Goal: Answer question/provide support: Share knowledge or assist other users

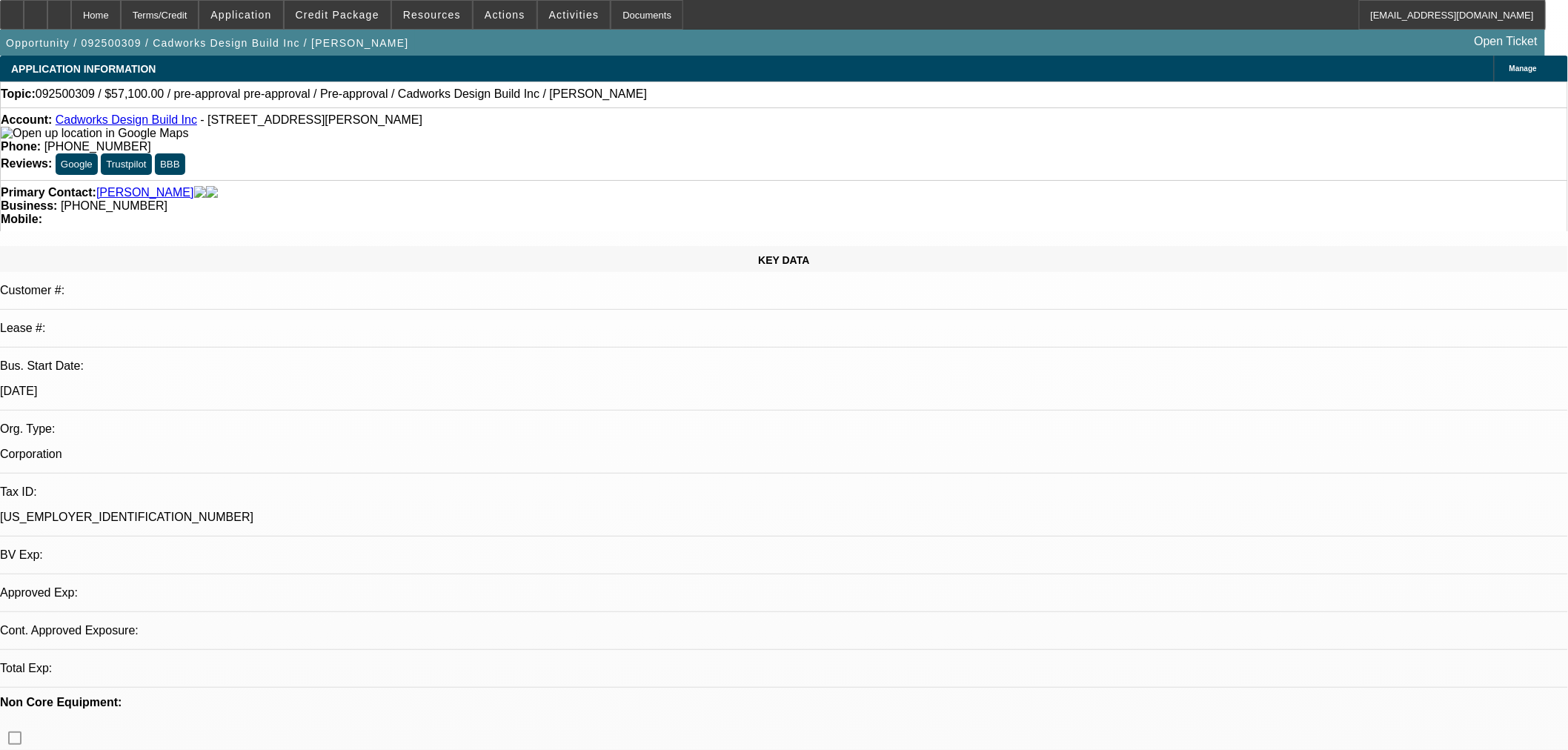
select select "0"
select select "2"
select select "0"
select select "6"
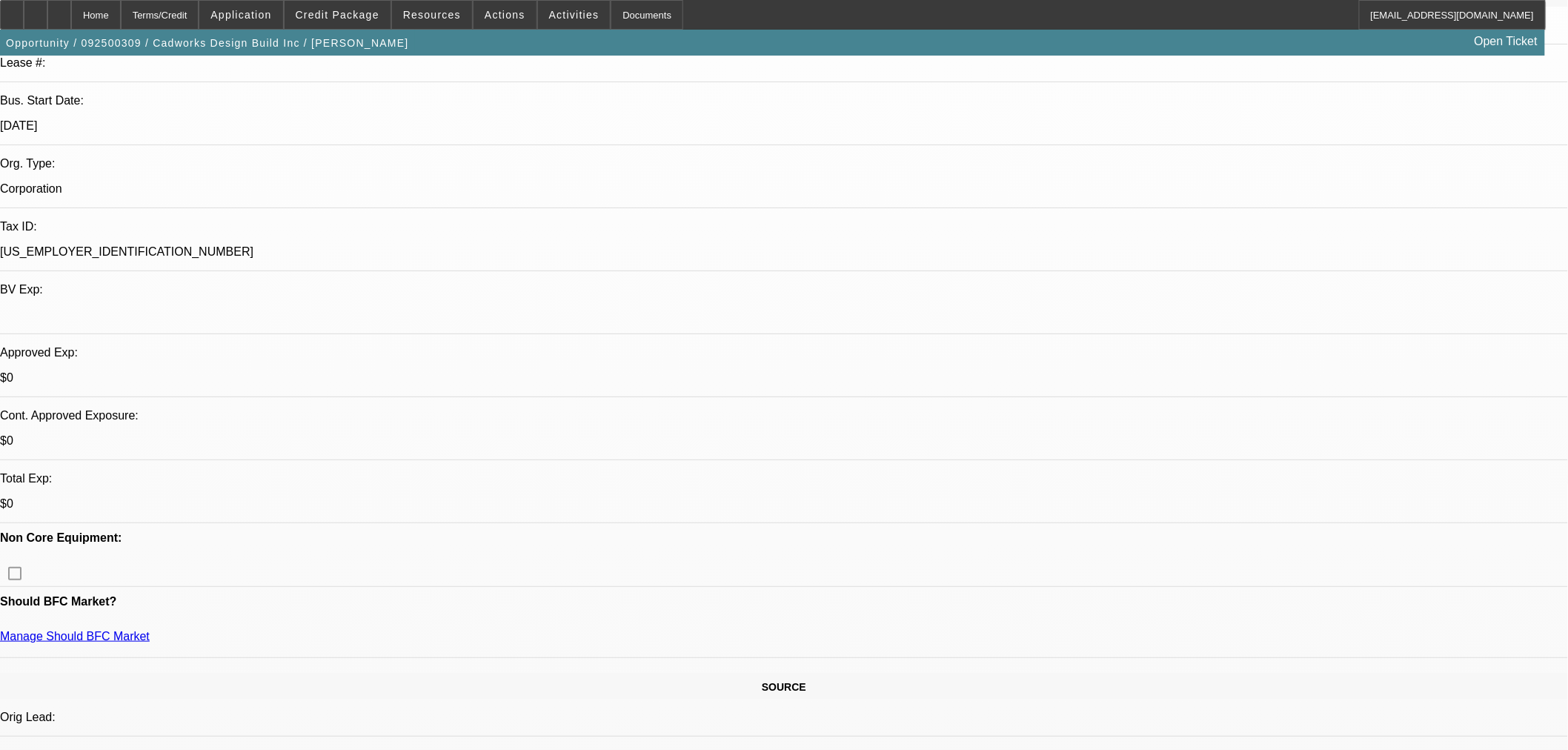
scroll to position [274, 0]
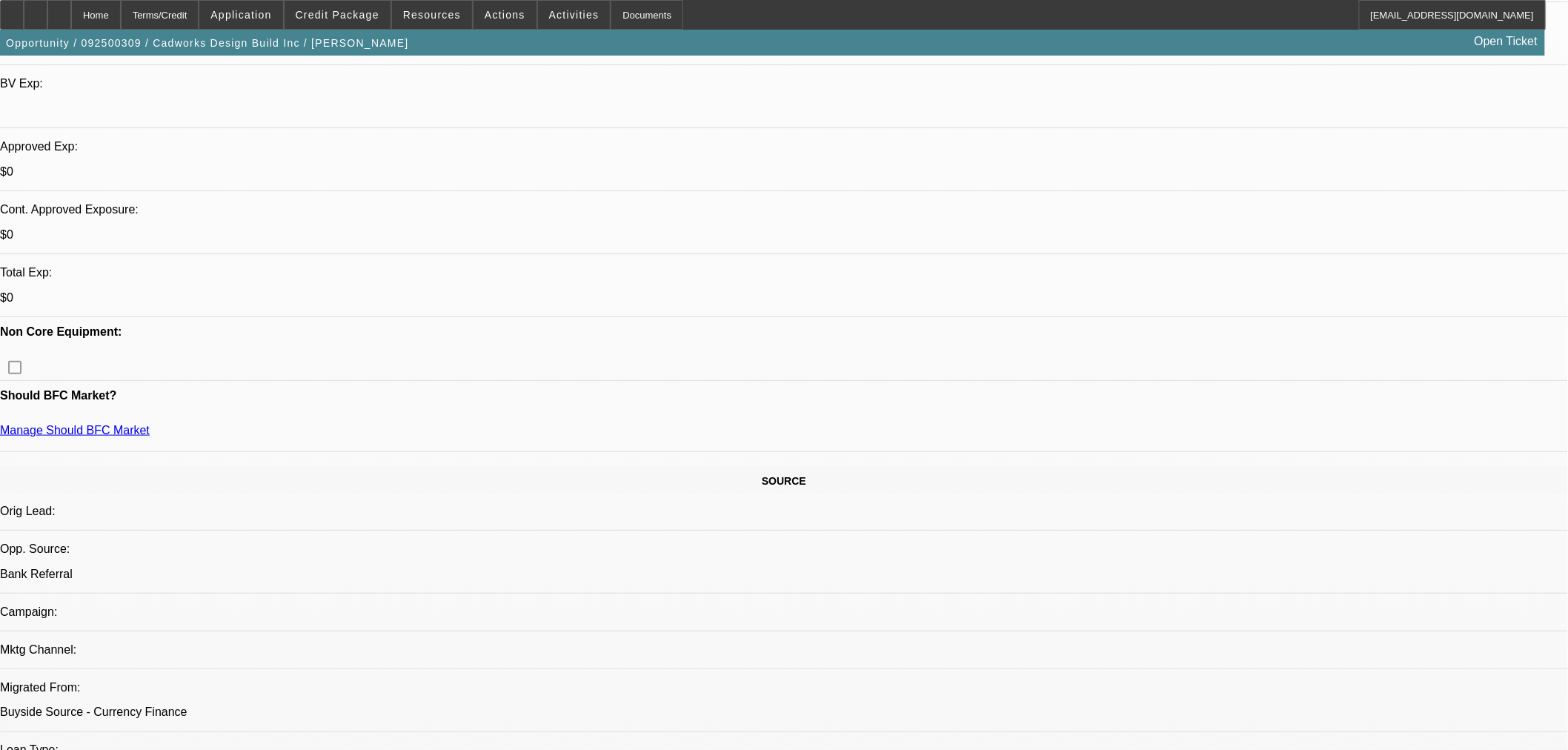
scroll to position [412, 0]
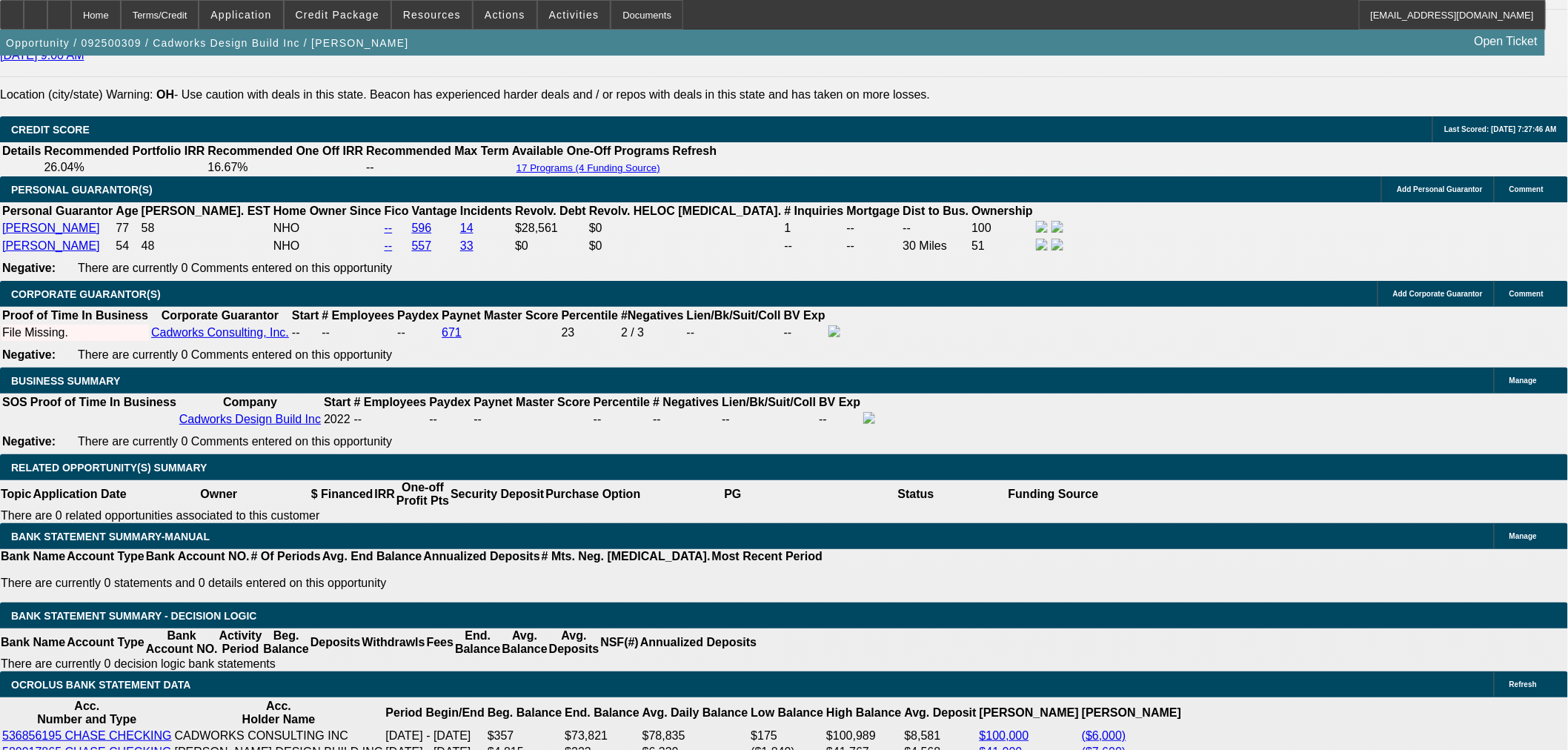
scroll to position [2195, 0]
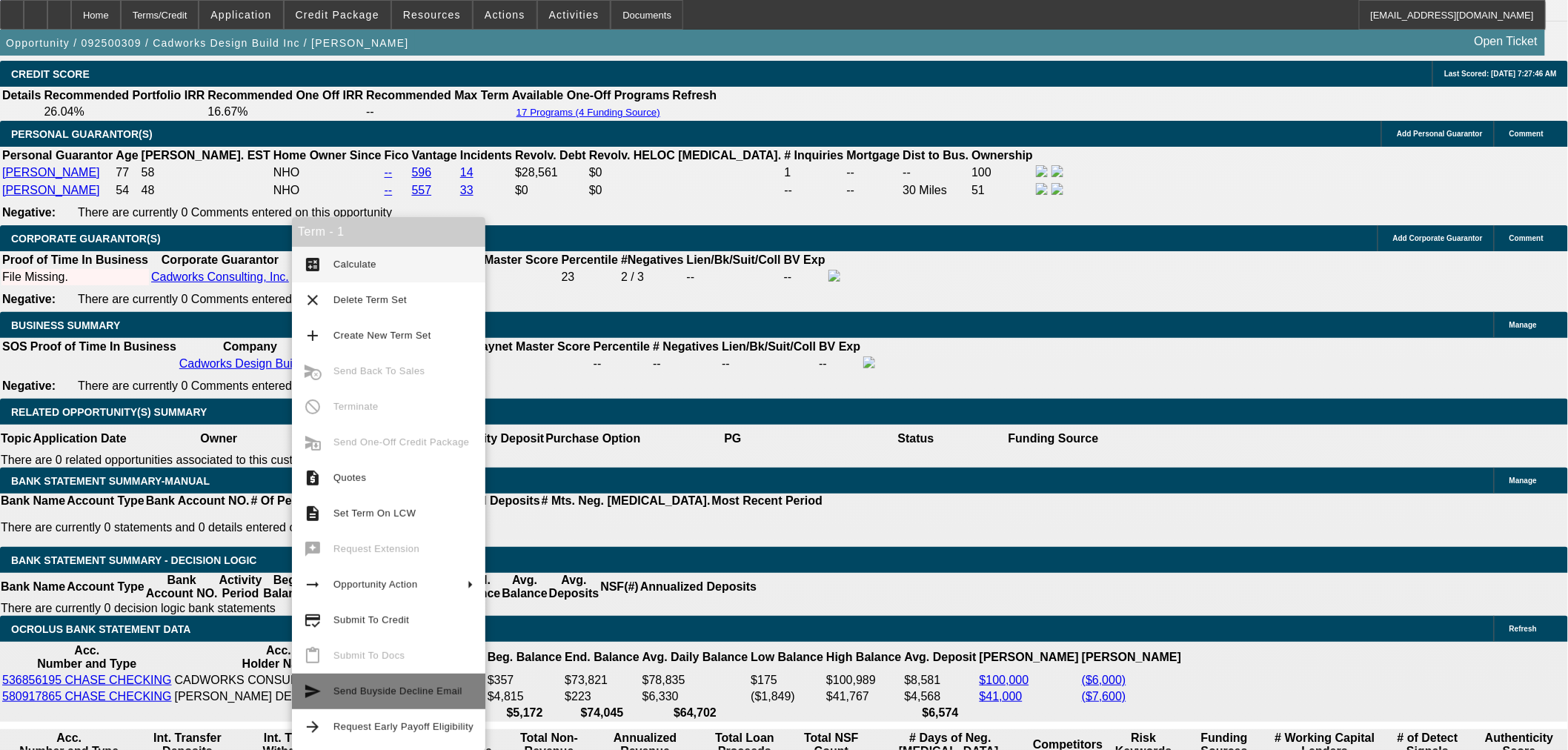
click at [440, 694] on span "Send Buyside Decline Email" at bounding box center [398, 691] width 129 height 12
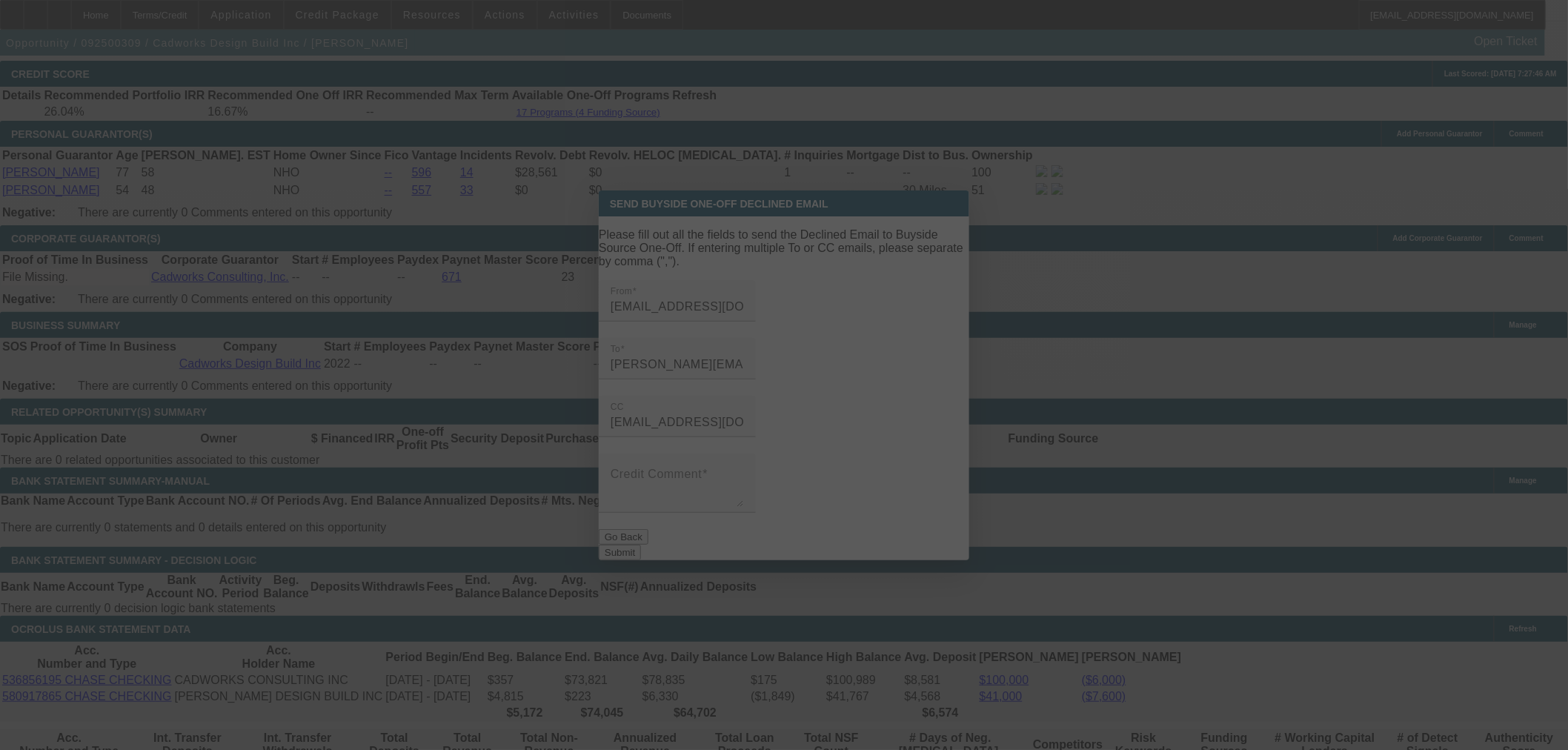
scroll to position [0, 0]
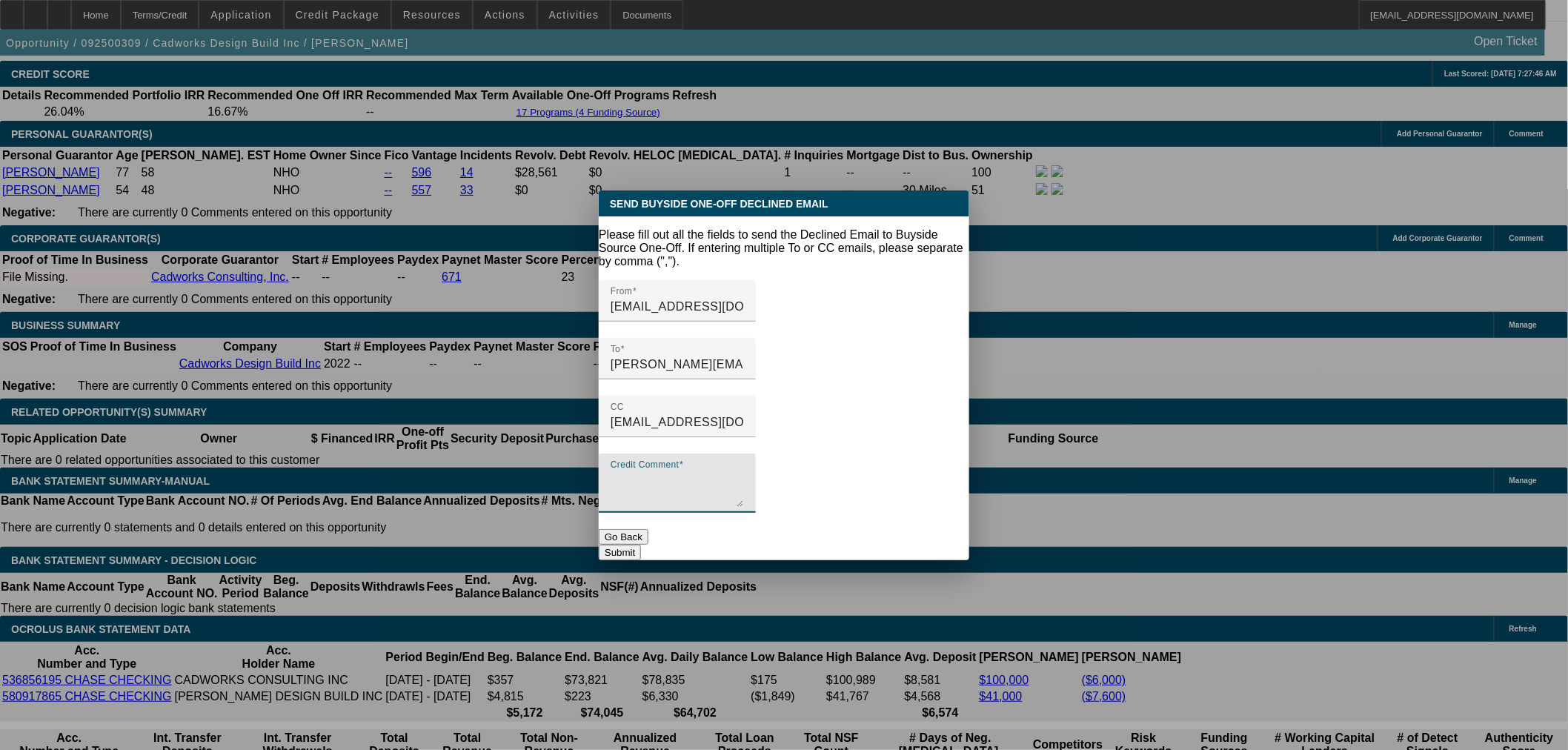
click at [744, 472] on textarea "Credit Comment" at bounding box center [677, 489] width 133 height 35
type textarea "Negative bank balances. No comp debt under the business."
click at [648, 529] on button "Go Back" at bounding box center [624, 536] width 49 height 16
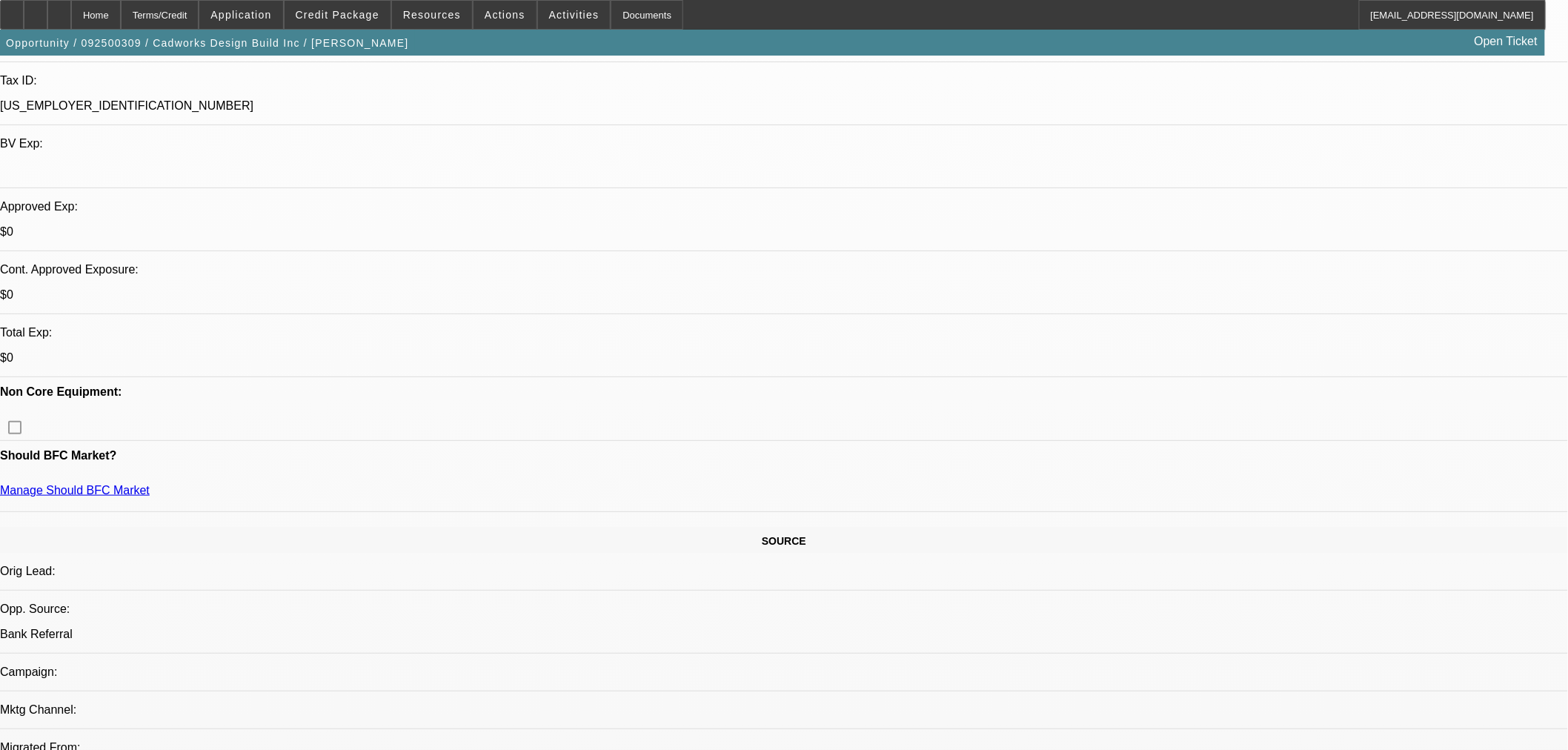
scroll to position [275, 0]
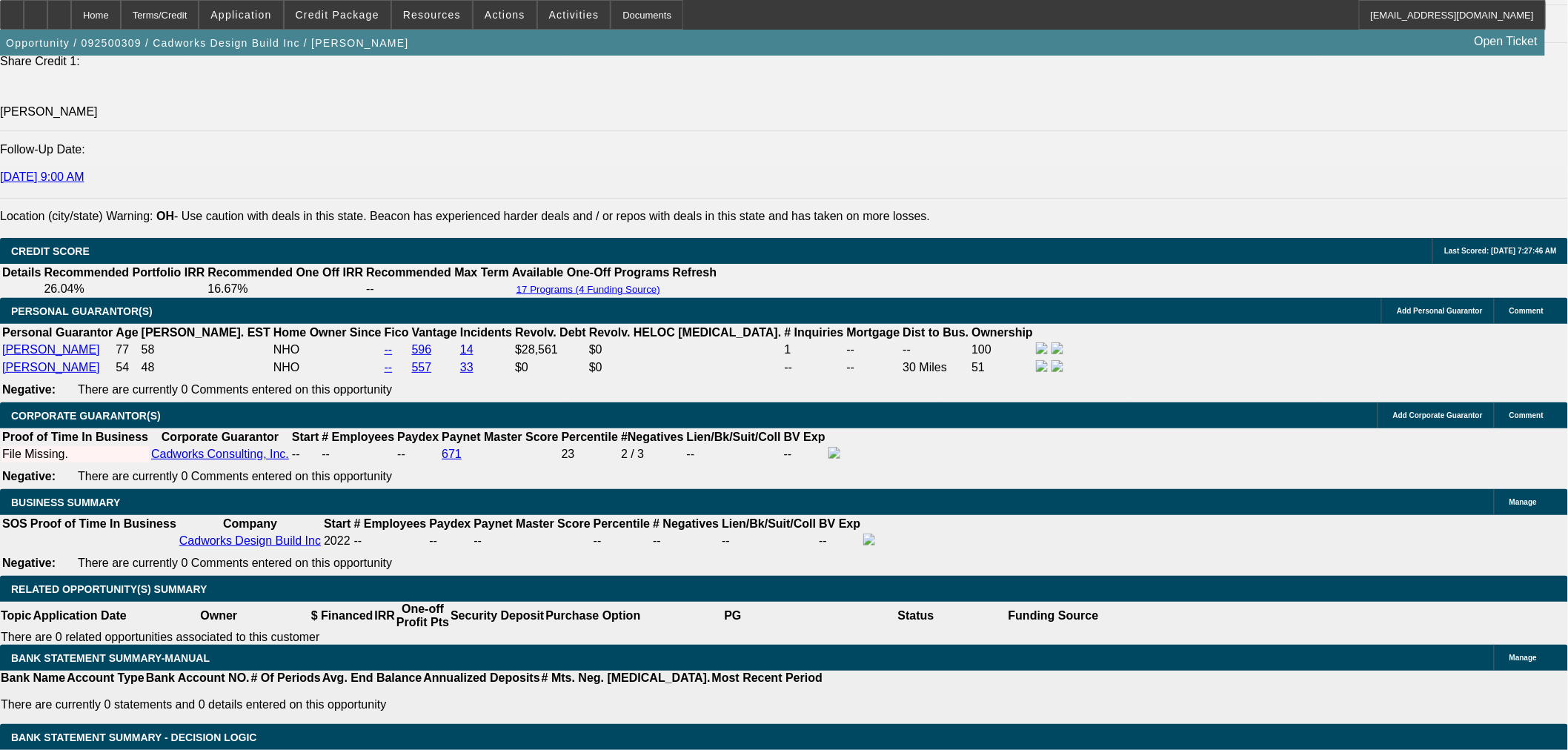
scroll to position [2057, 0]
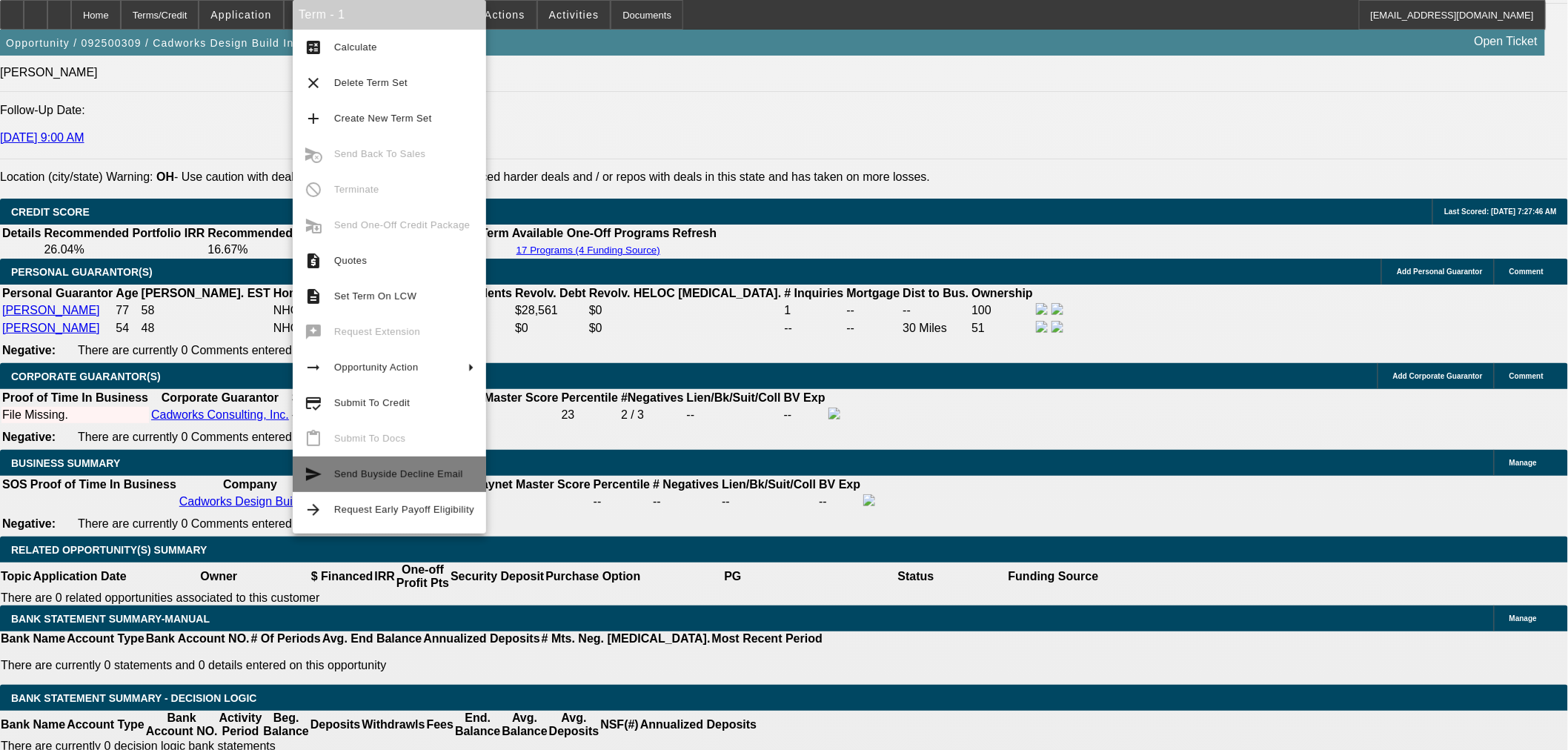
click at [434, 482] on span "Send Buyside Decline Email" at bounding box center [404, 474] width 140 height 18
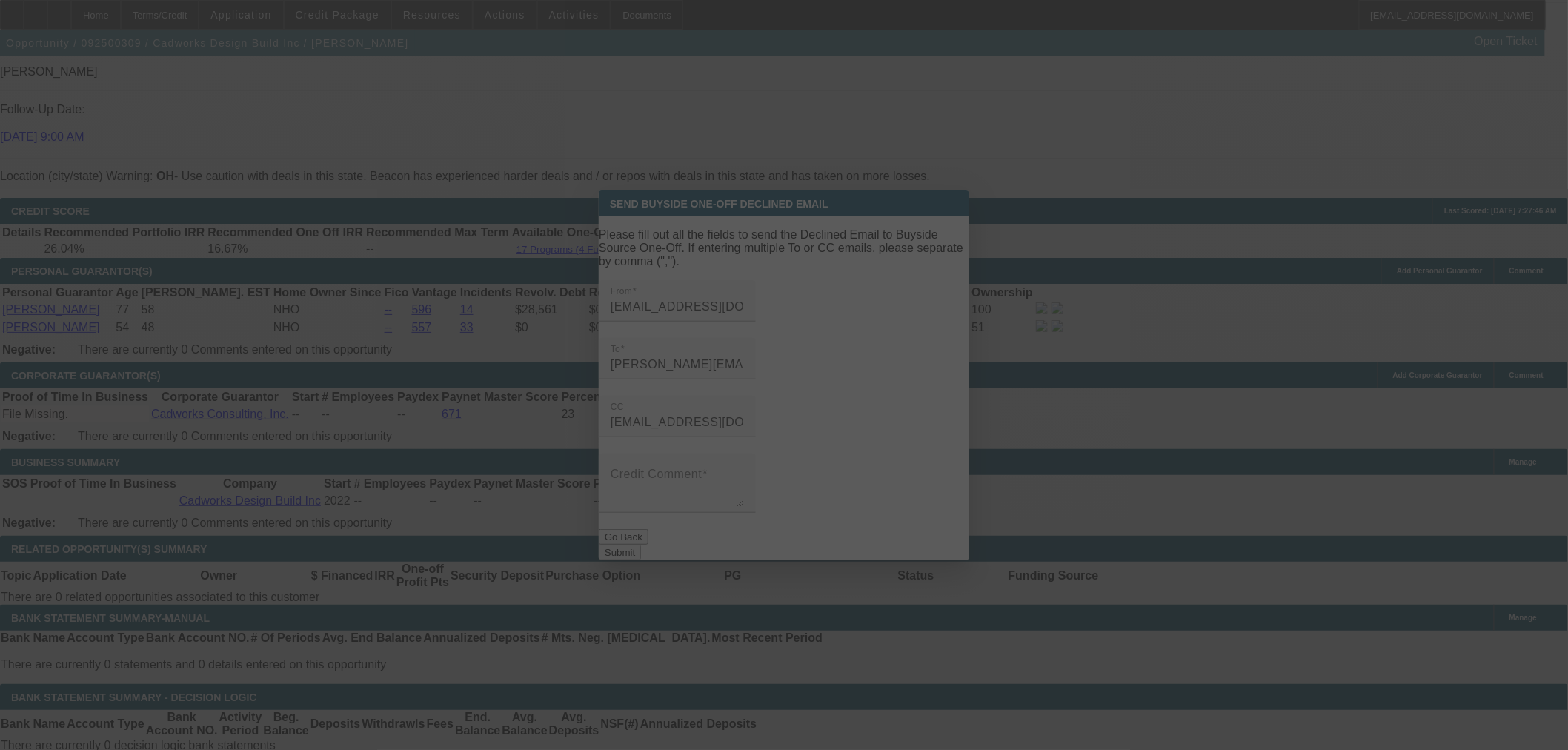
scroll to position [0, 0]
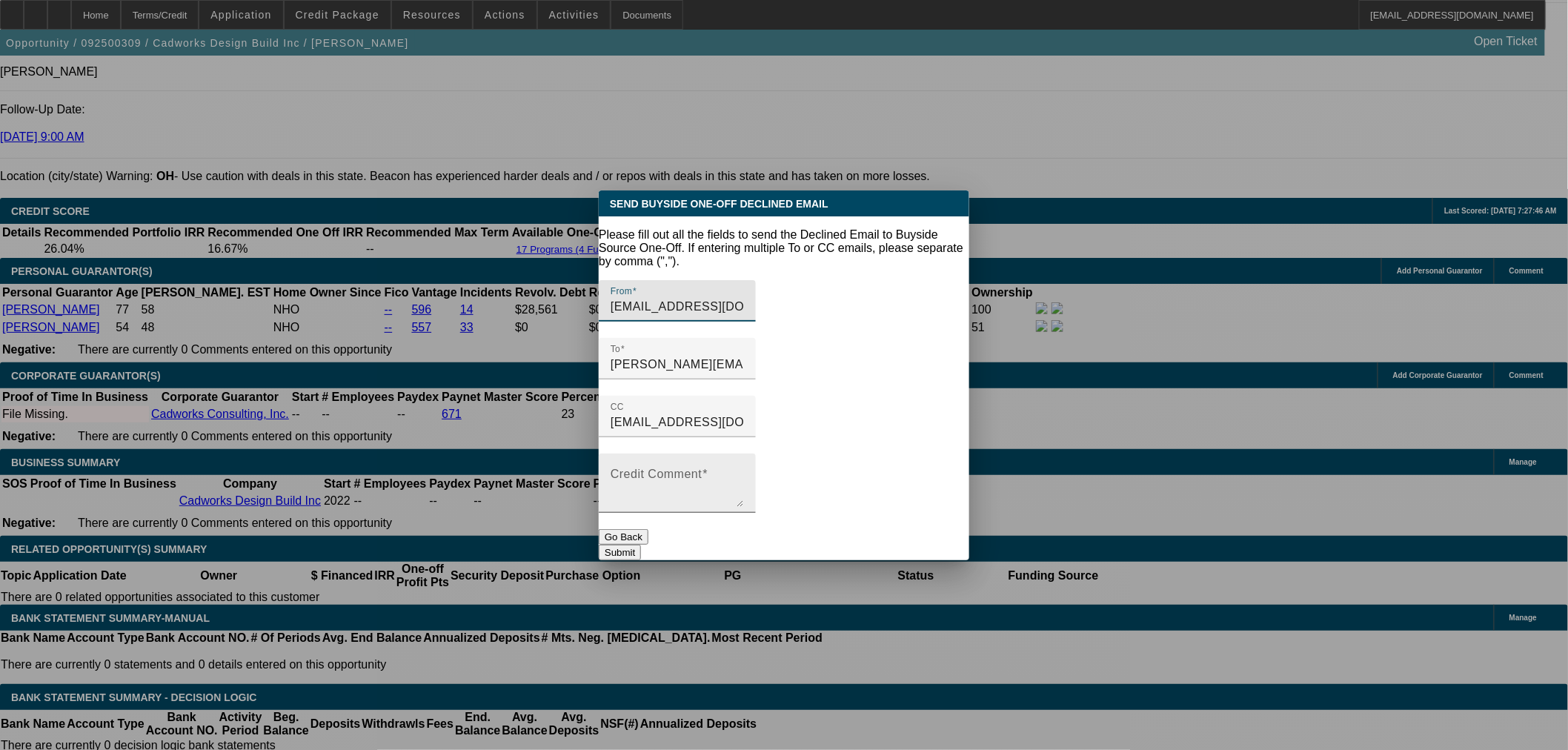
click at [744, 472] on textarea "Credit Comment" at bounding box center [677, 489] width 133 height 35
paste textarea "Negative bank balances. No comp debt under the business."
drag, startPoint x: 921, startPoint y: 462, endPoint x: 1061, endPoint y: 457, distance: 140.1
click at [744, 472] on textarea "Negative bank balances. No comp debt under the business. [PERSON_NAME], has thi…" at bounding box center [677, 489] width 133 height 35
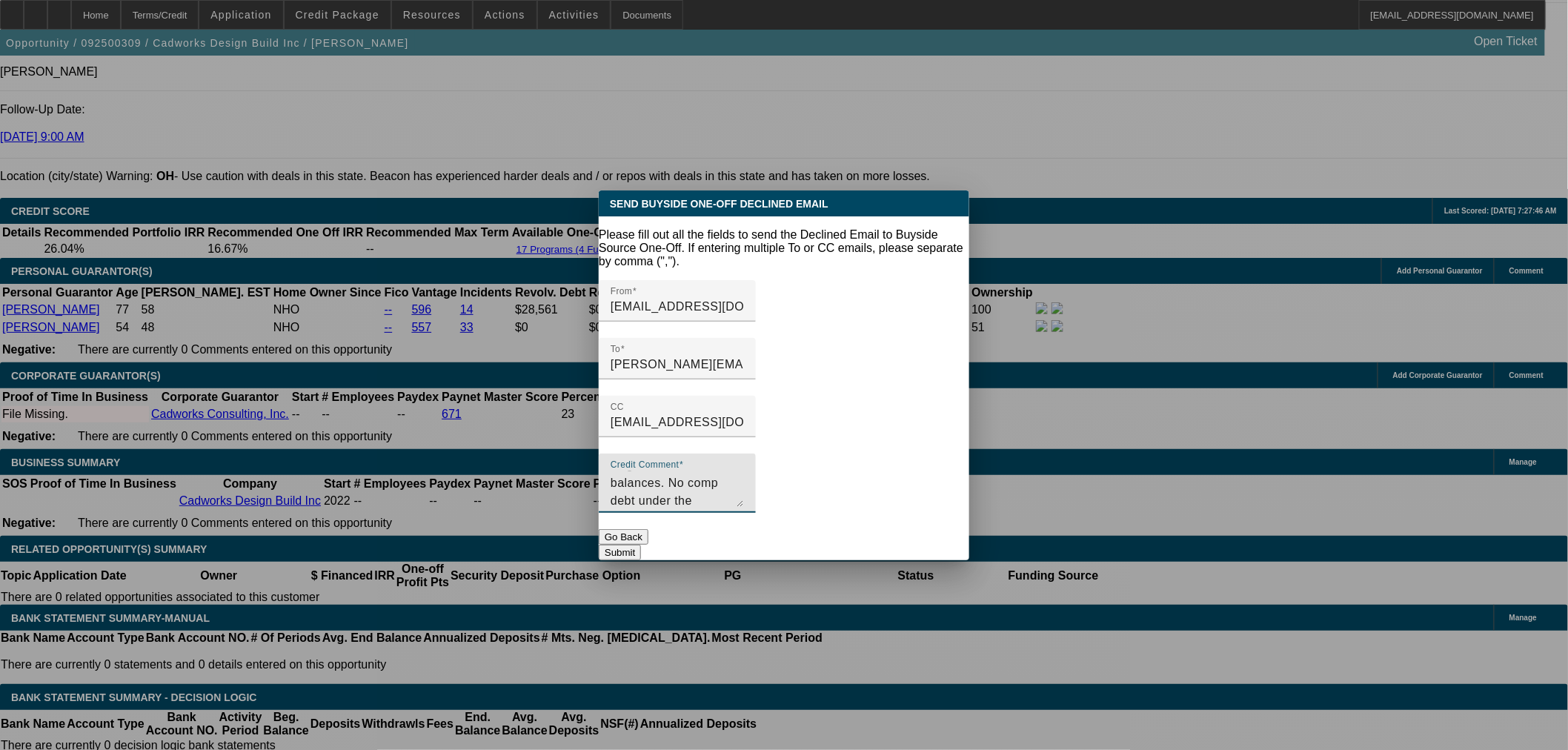
click at [706, 479] on textarea "Negative bank balances. No comp debt under the business. [PERSON_NAME], has thi…" at bounding box center [677, 489] width 133 height 35
click at [744, 482] on textarea "Negative bank balances. No comp debt under the business. [PERSON_NAME], has thi…" at bounding box center [677, 489] width 133 height 35
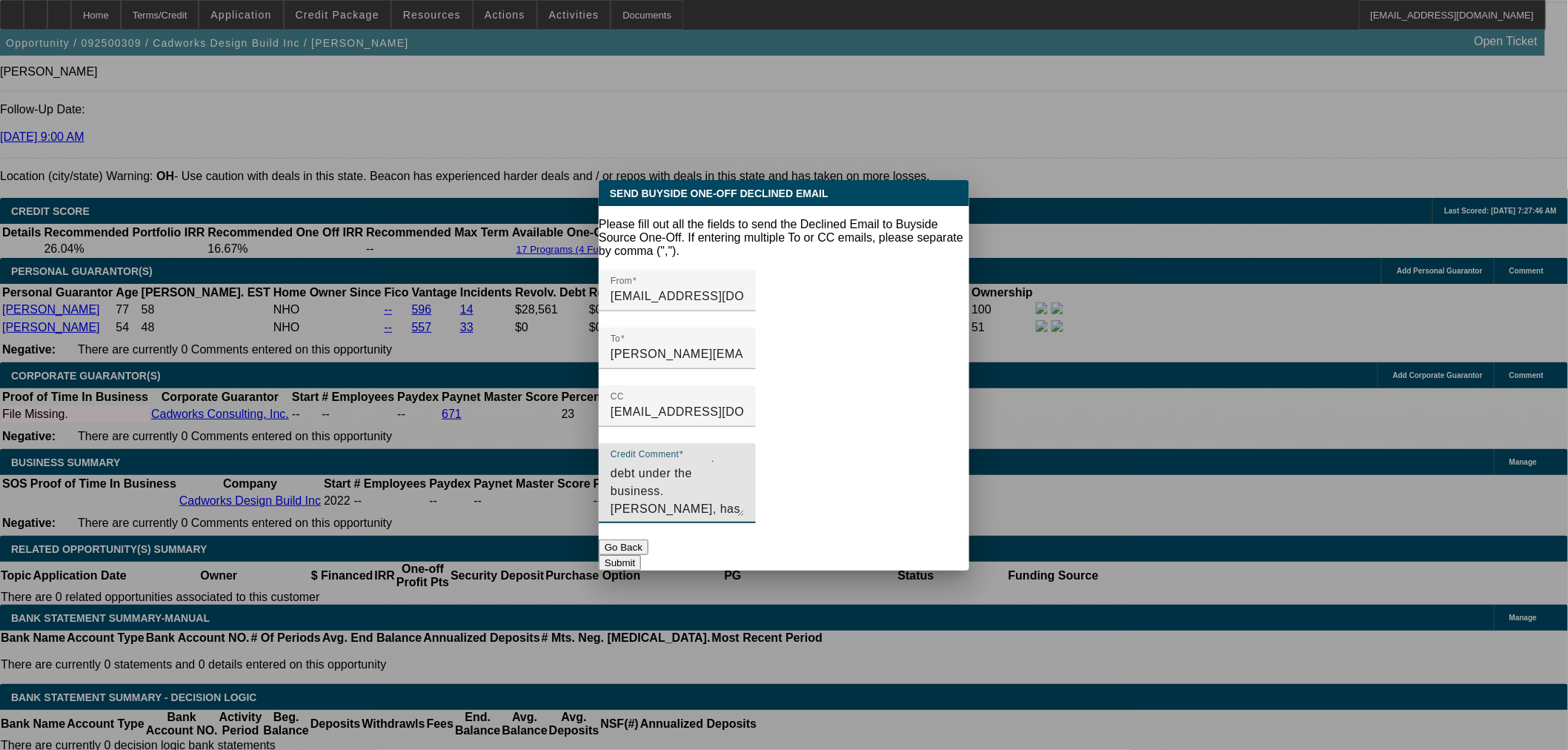
scroll to position [0, 0]
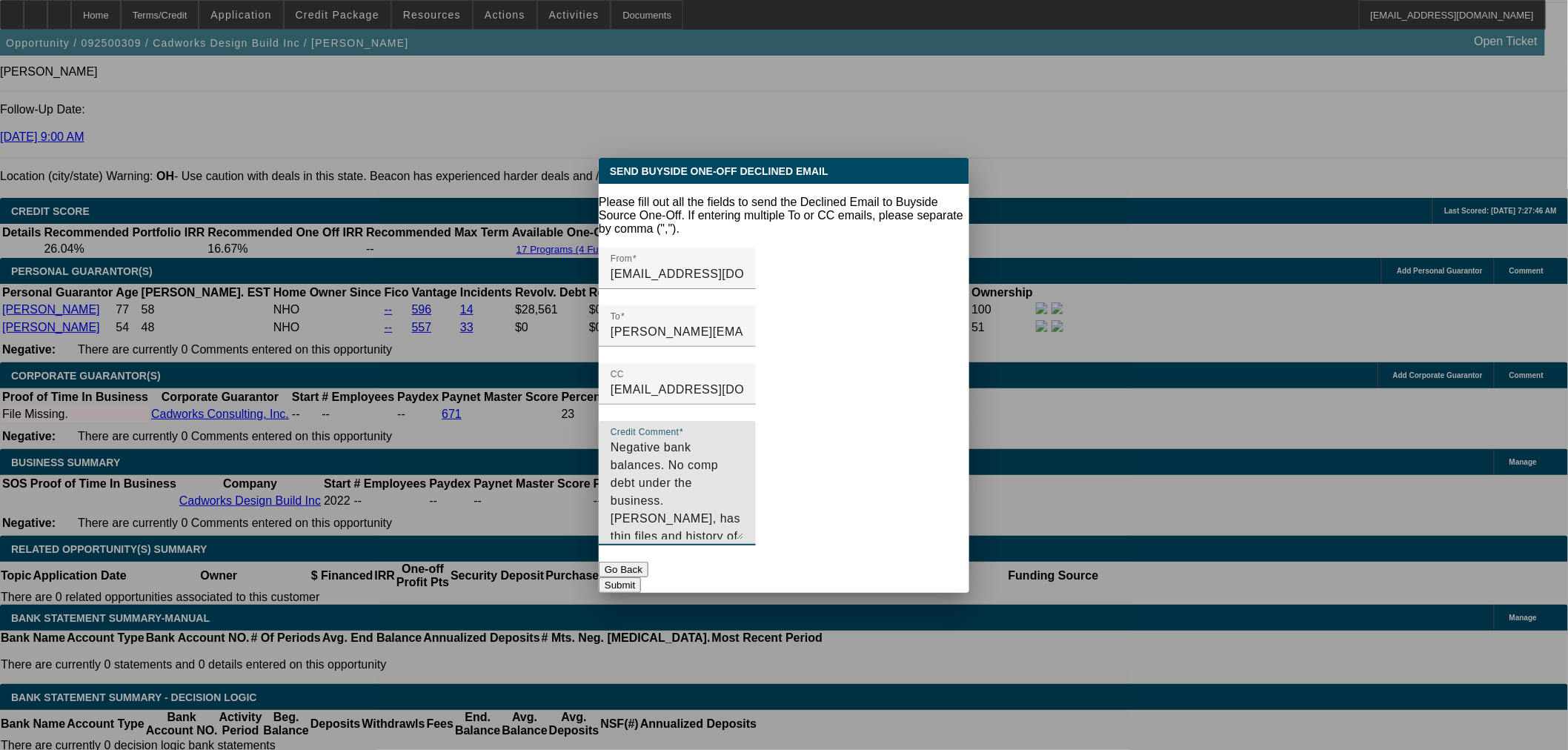
drag, startPoint x: 943, startPoint y: 485, endPoint x: 930, endPoint y: 550, distance: 66.3
click at [930, 550] on form "Please fill out all the fields to send the Declined Email to Buyside Source One…" at bounding box center [784, 393] width 371 height 397
type textarea "Negative bank balances. No comp debt under the business. [PERSON_NAME], has thi…"
click at [641, 577] on button "Submit" at bounding box center [620, 585] width 42 height 16
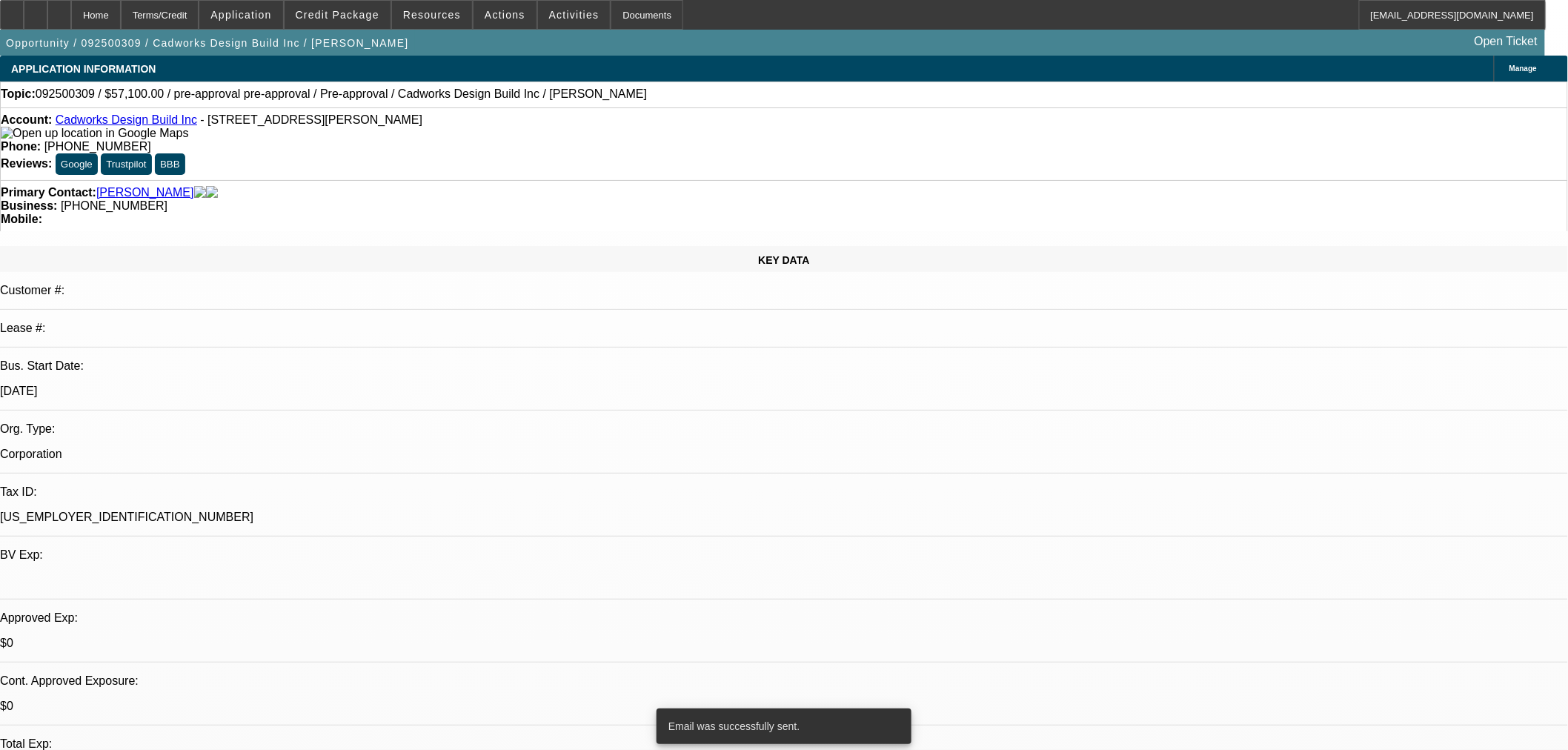
scroll to position [2057, 0]
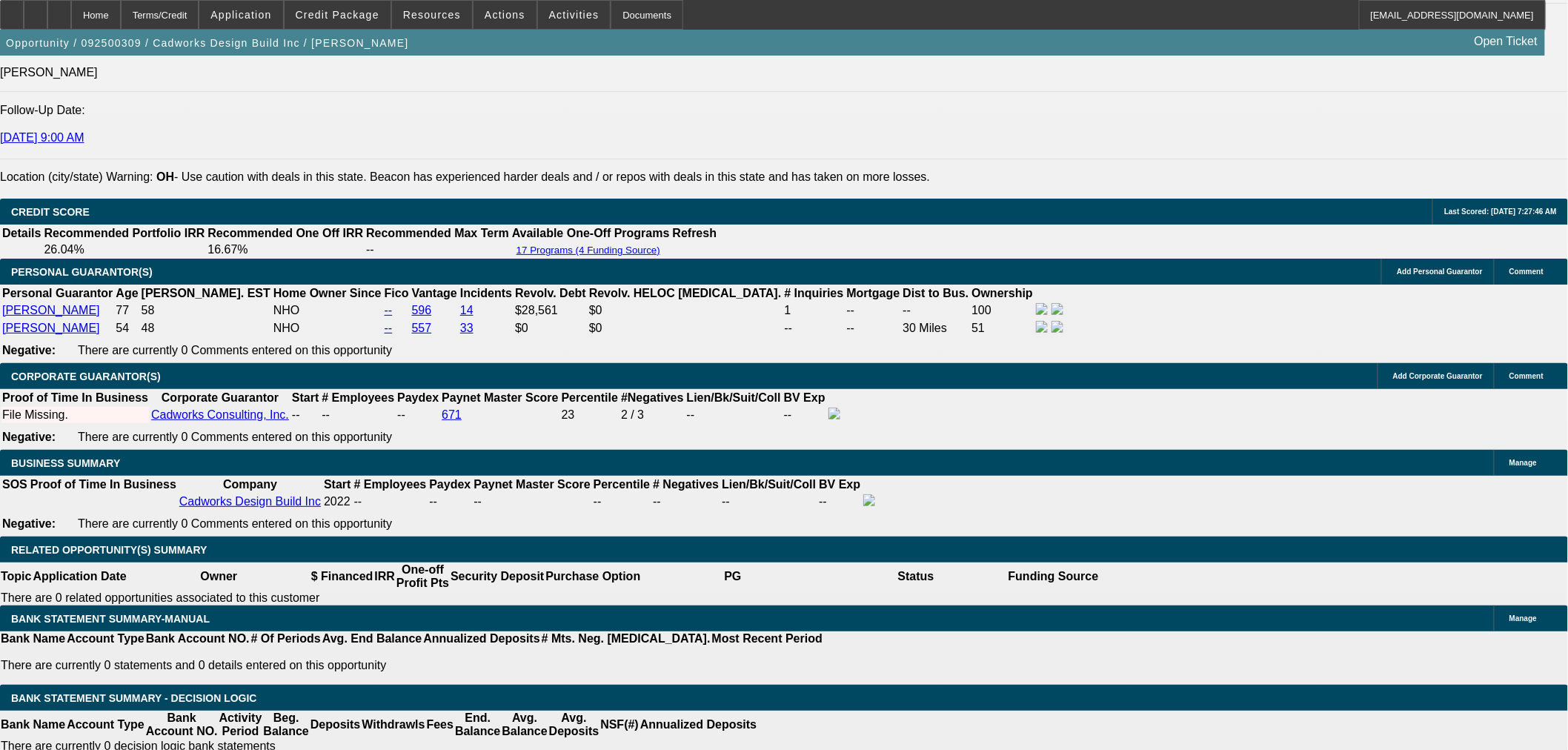
click at [500, 12] on span "Actions" at bounding box center [505, 15] width 41 height 12
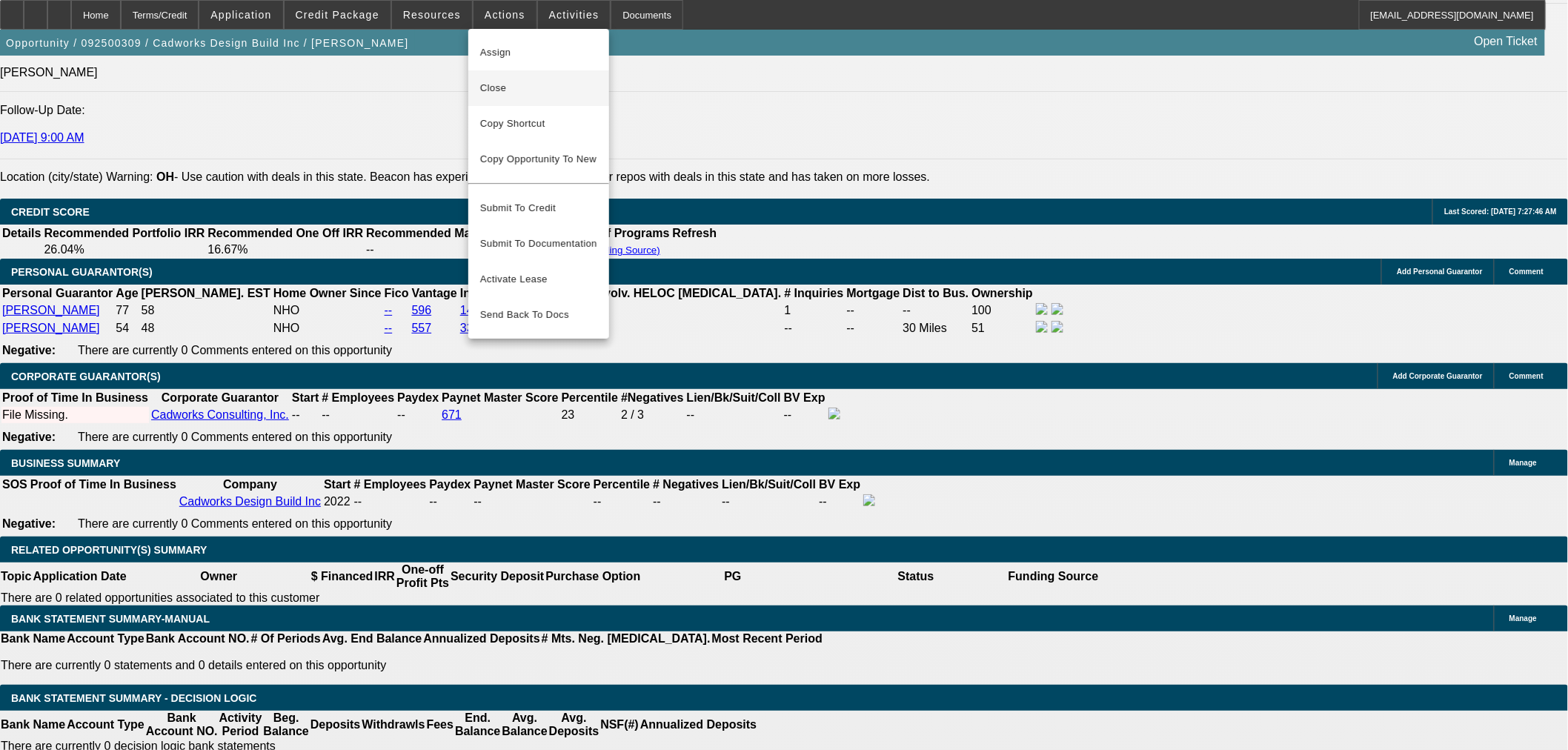
click at [517, 87] on span "Close" at bounding box center [538, 88] width 117 height 18
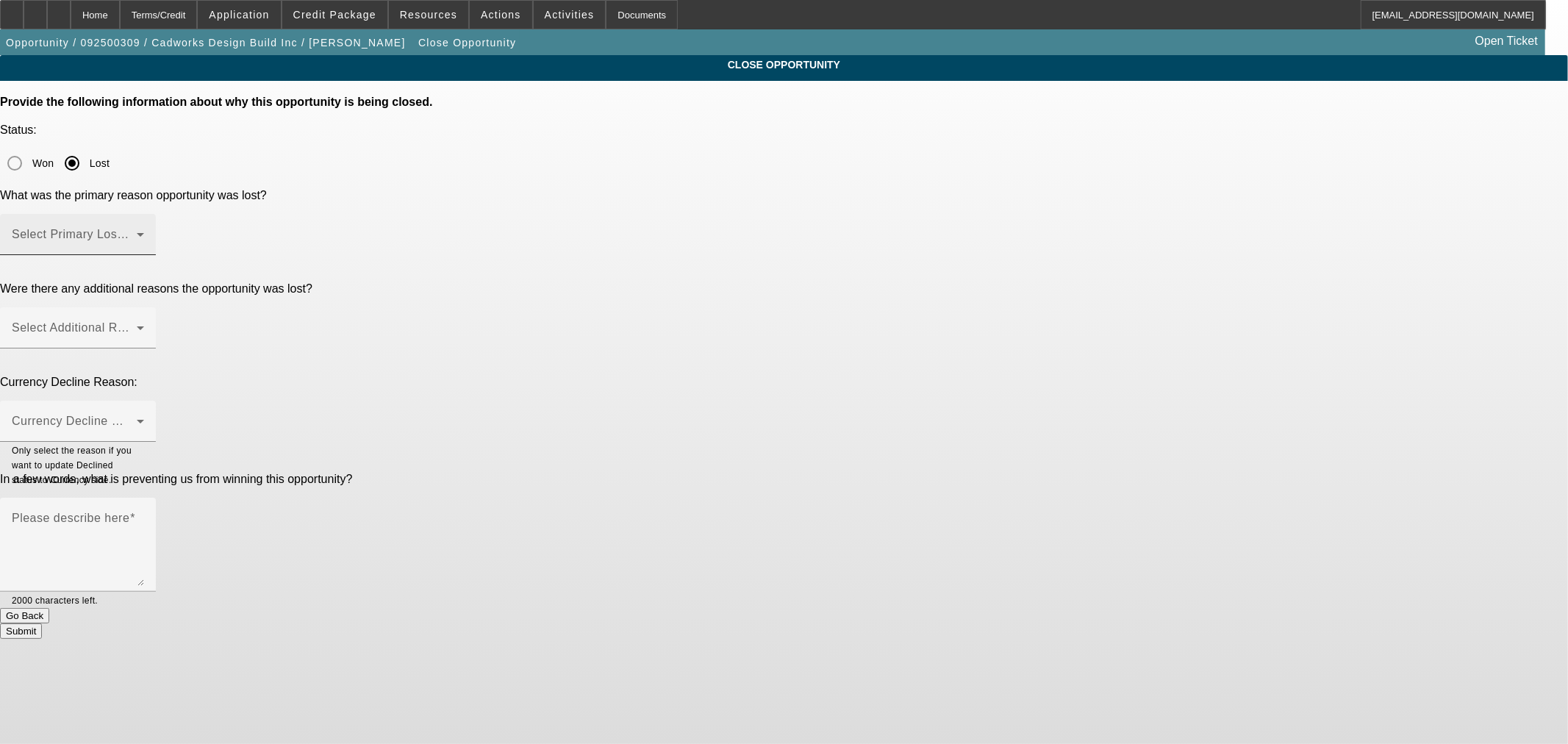
click at [137, 231] on span at bounding box center [73, 240] width 125 height 18
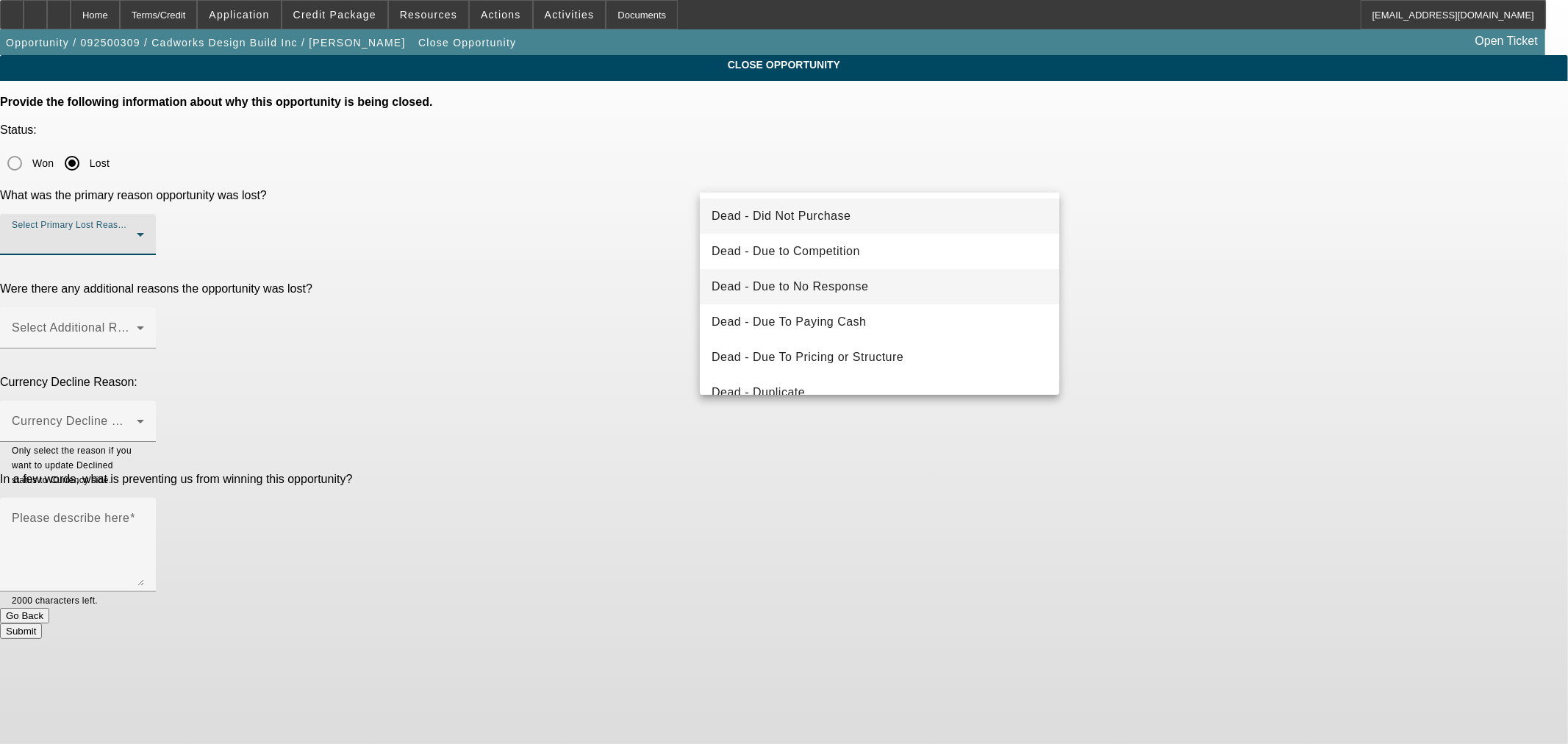
scroll to position [136, 0]
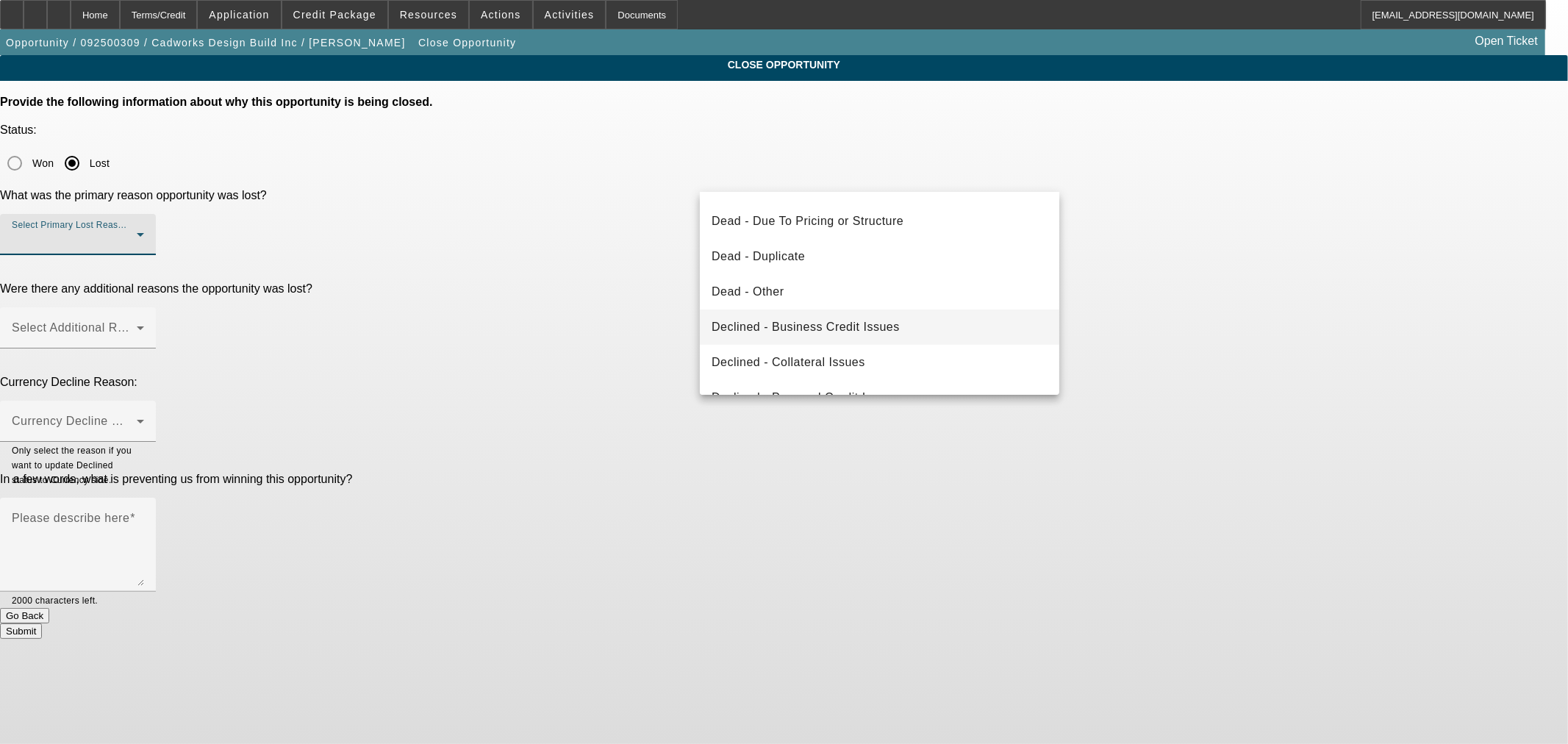
click at [851, 313] on mat-option "Declined - Business Credit Issues" at bounding box center [879, 327] width 359 height 35
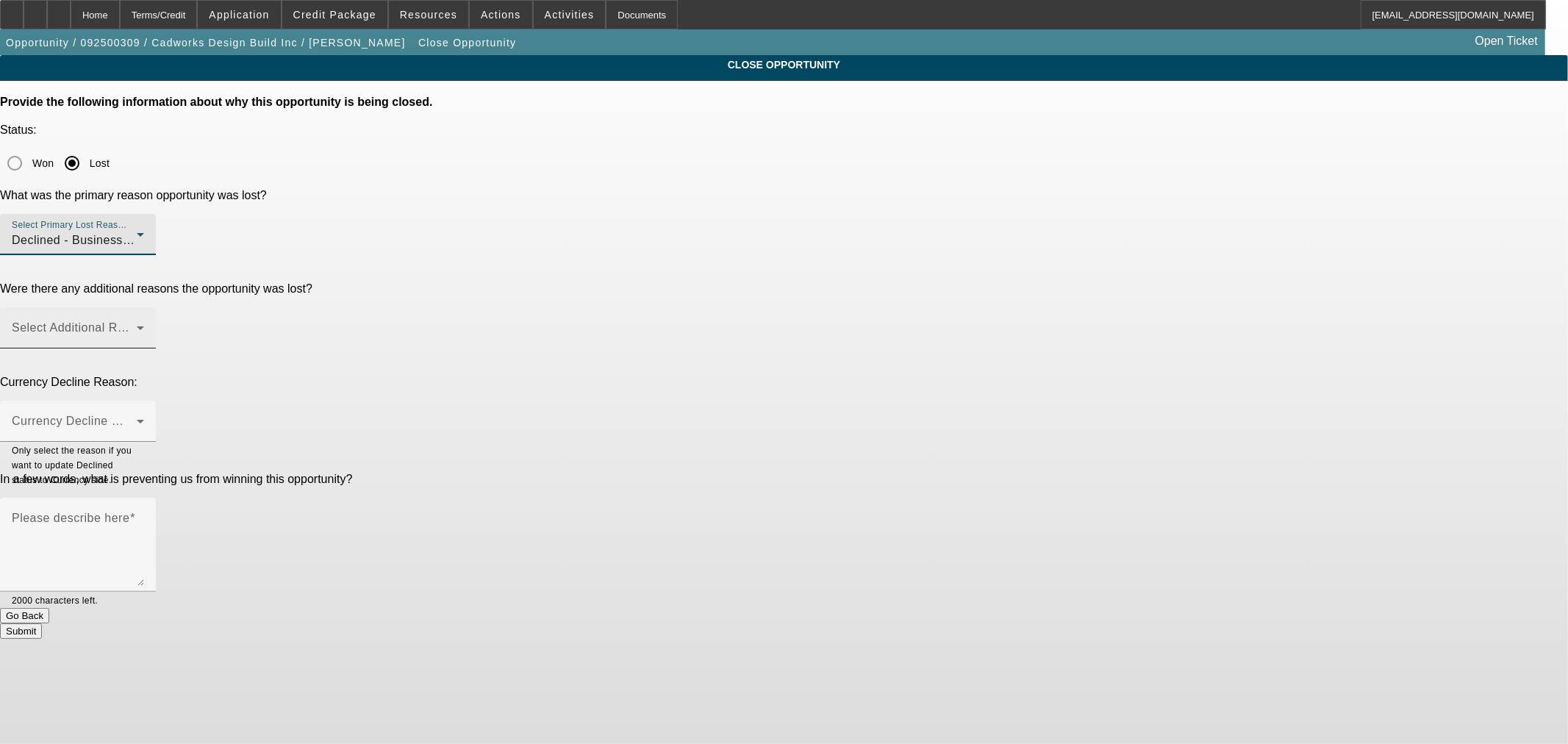
click at [137, 325] on span at bounding box center [73, 334] width 125 height 18
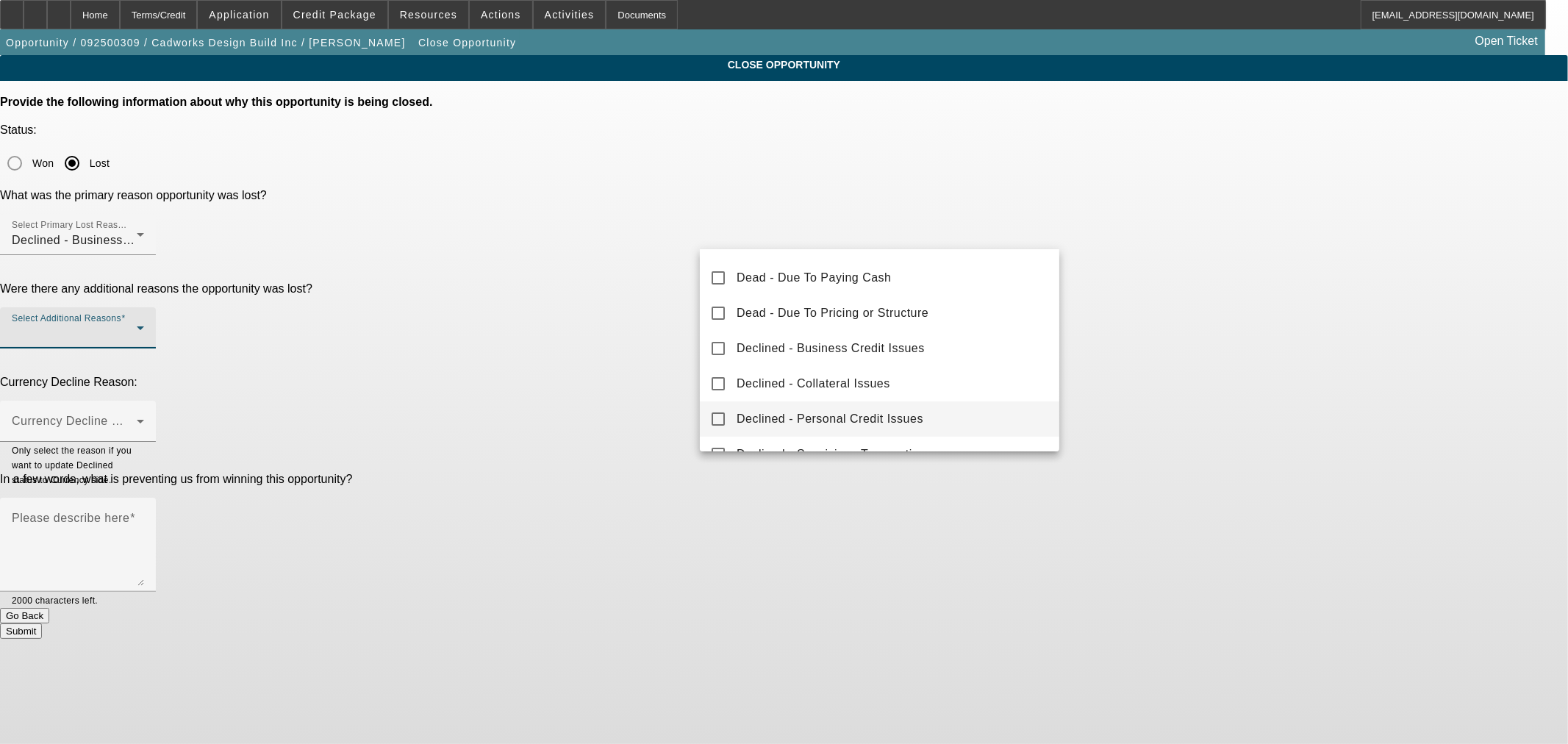
click at [868, 413] on span "Declined - Personal Credit Issues" at bounding box center [830, 419] width 187 height 18
click at [658, 260] on div at bounding box center [784, 372] width 1568 height 744
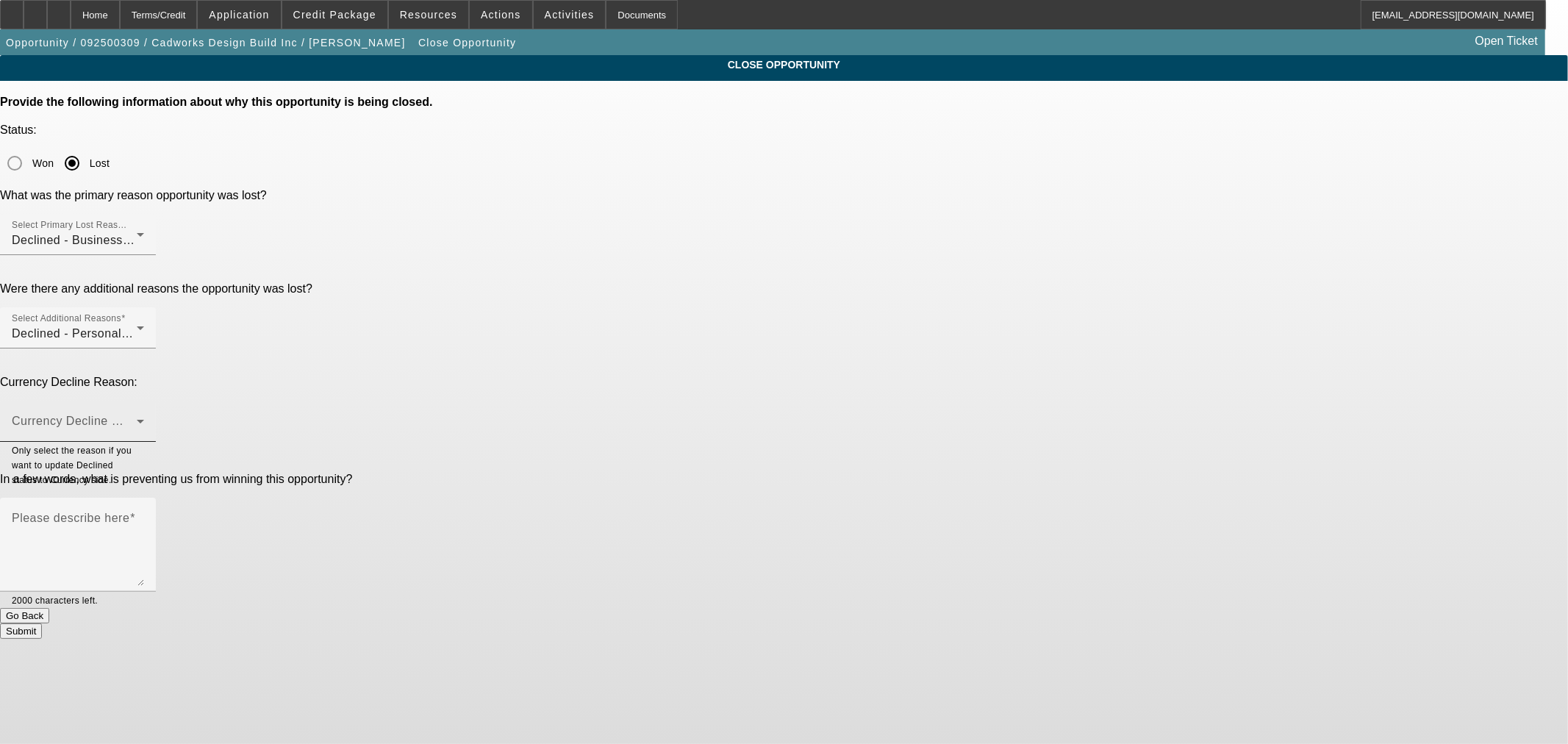
click at [137, 418] on span at bounding box center [73, 427] width 125 height 18
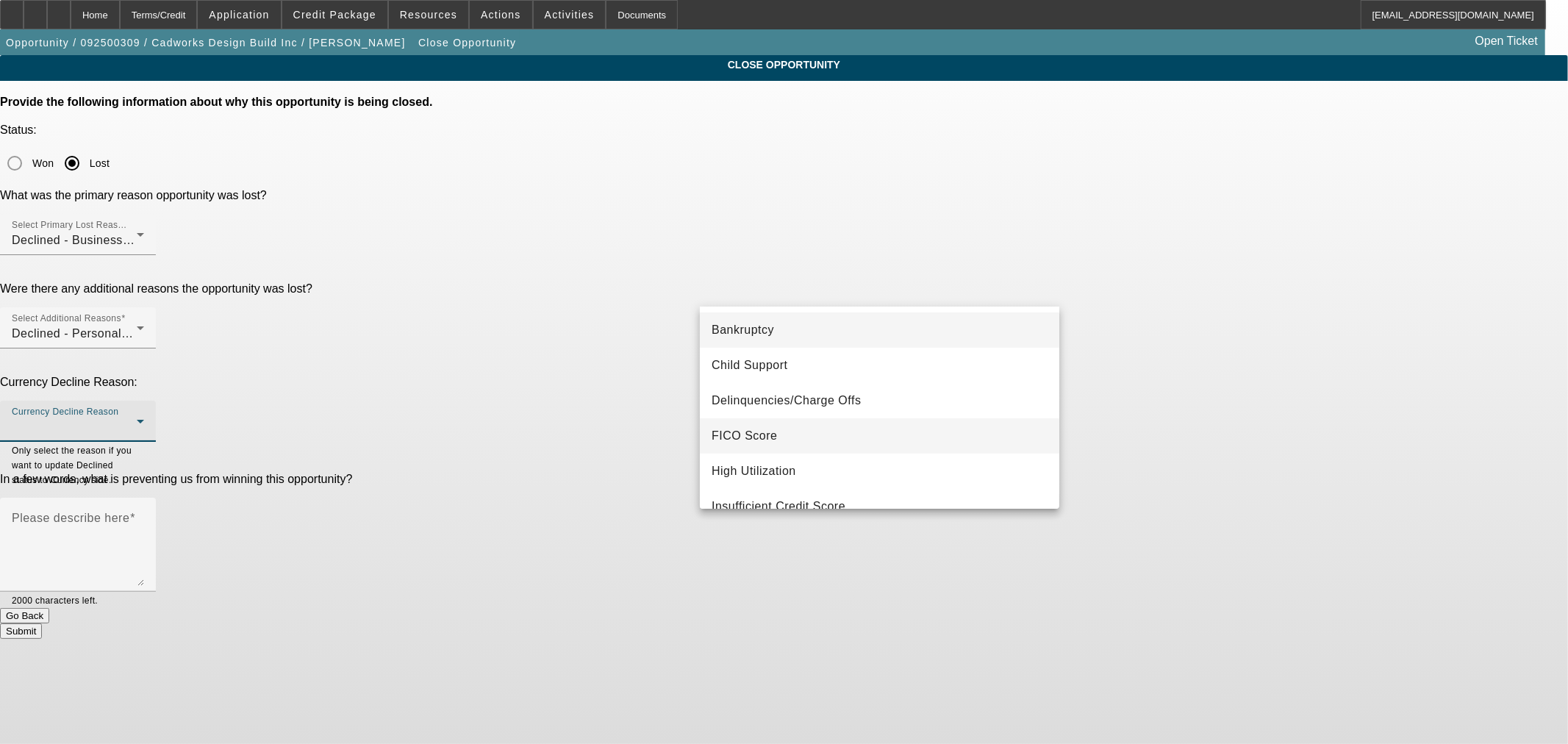
click at [890, 429] on mat-option "FICO Score" at bounding box center [879, 435] width 359 height 35
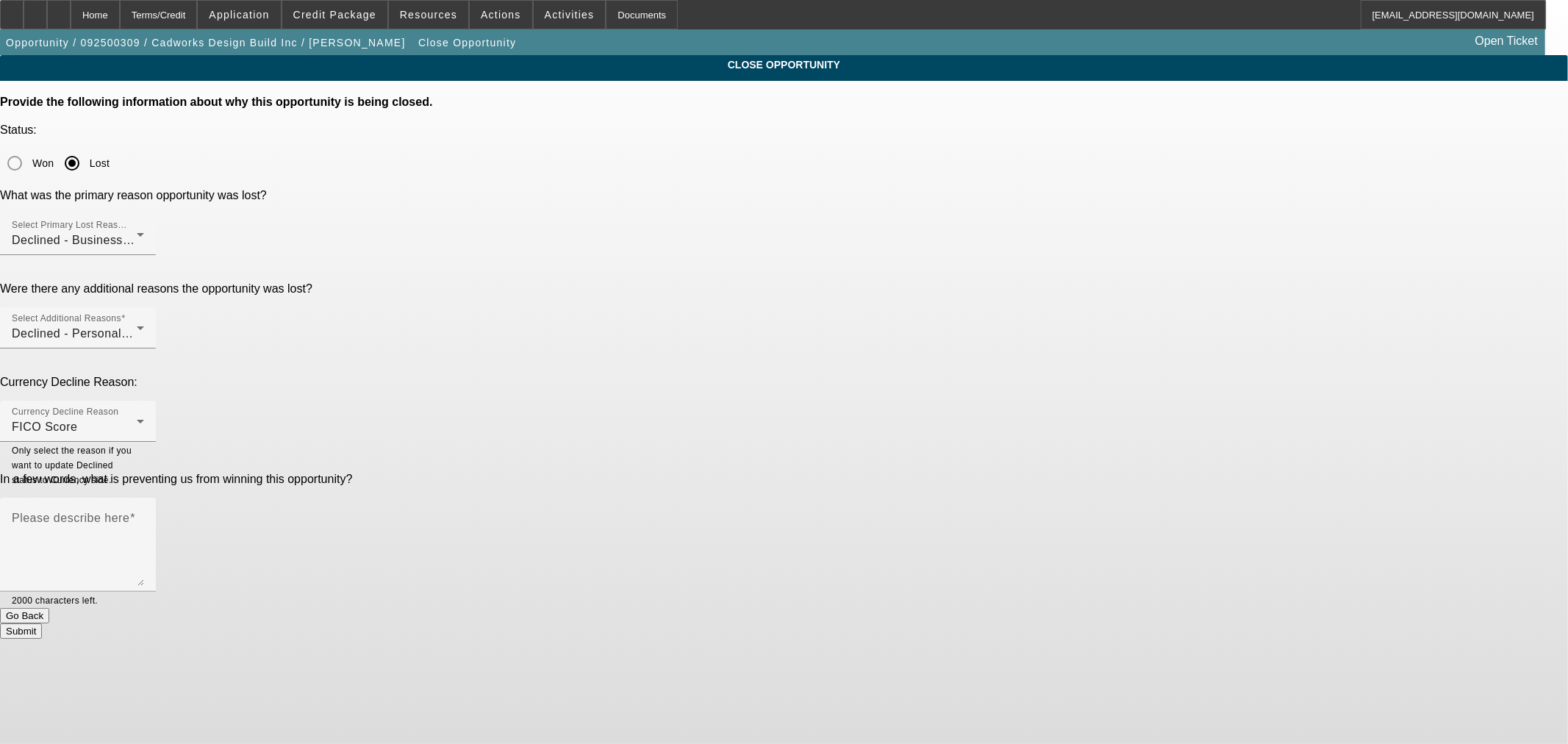
click at [654, 376] on div "Currency Decline Reason: Currency Decline Reason FICO Score Only select the rea…" at bounding box center [784, 416] width 1568 height 82
drag, startPoint x: 769, startPoint y: 350, endPoint x: 802, endPoint y: 348, distance: 33.1
click at [144, 515] on textarea "Please describe here" at bounding box center [77, 550] width 132 height 71
type textarea "Poor credit poor back ground not real bus credit. Unrealistic they are getting …"
click at [42, 623] on button "Submit" at bounding box center [20, 631] width 42 height 15
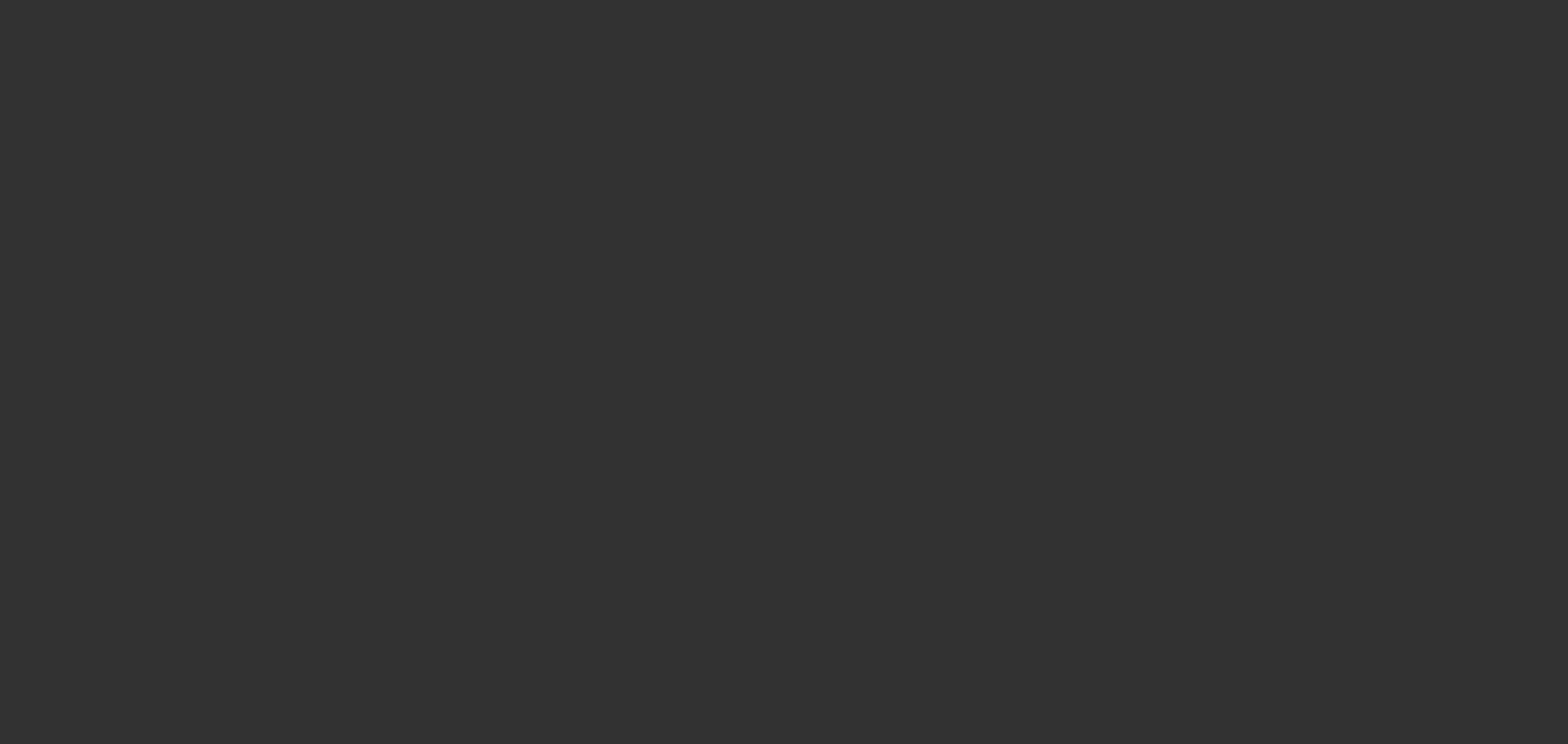
select select "0"
select select "2"
select select "0"
select select "6"
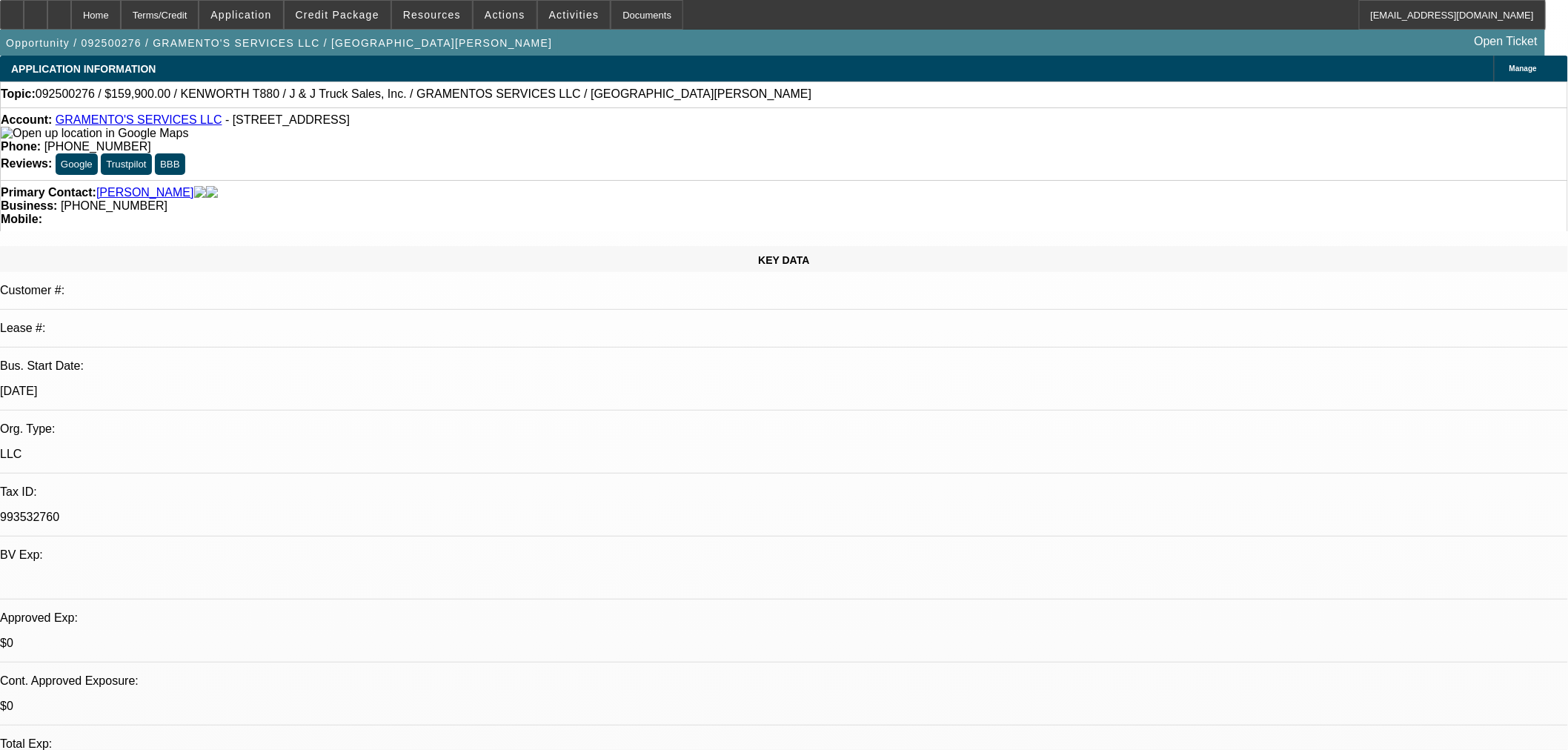
select select "0"
select select "2"
select select "0"
select select "6"
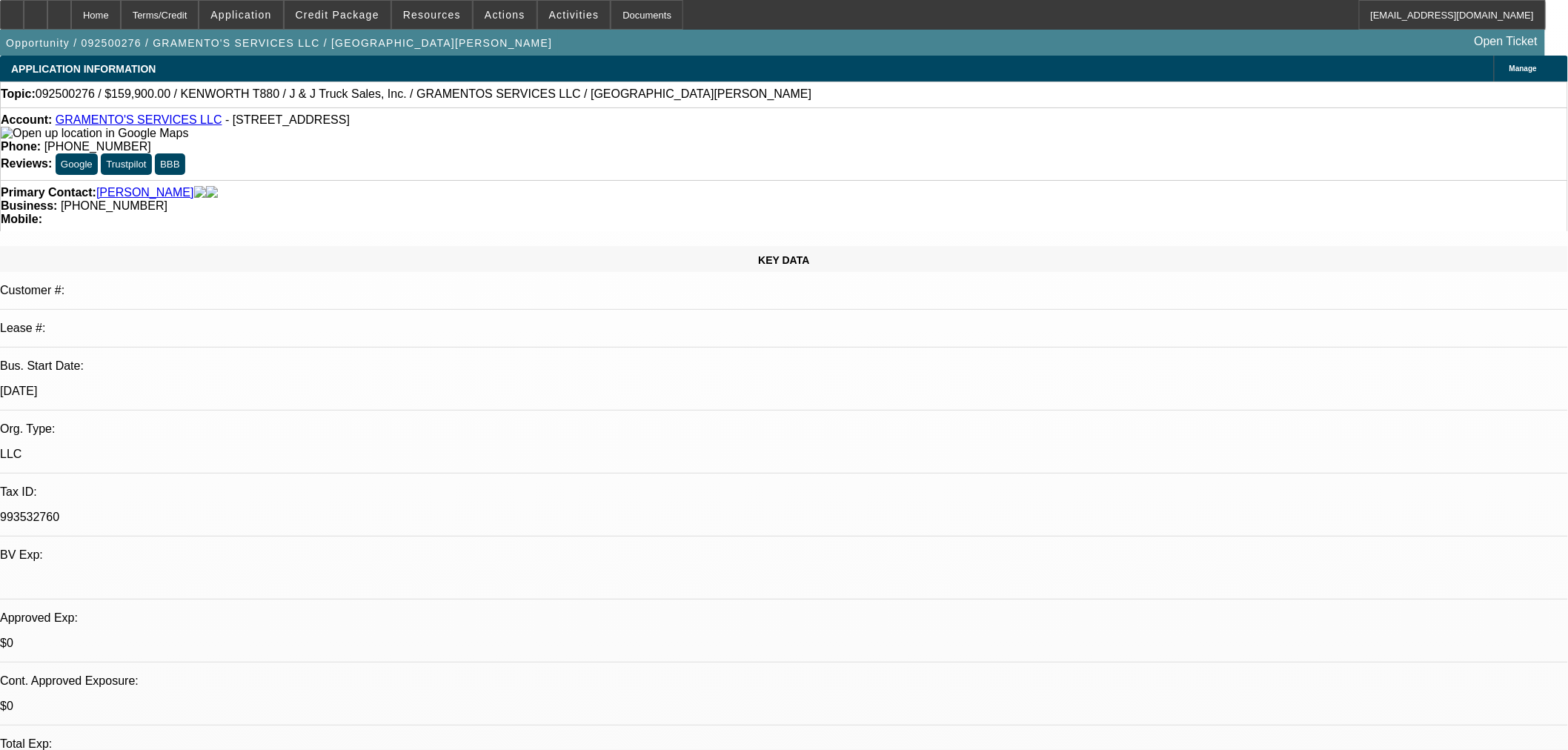
select select "0"
select select "2"
select select "0"
select select "6"
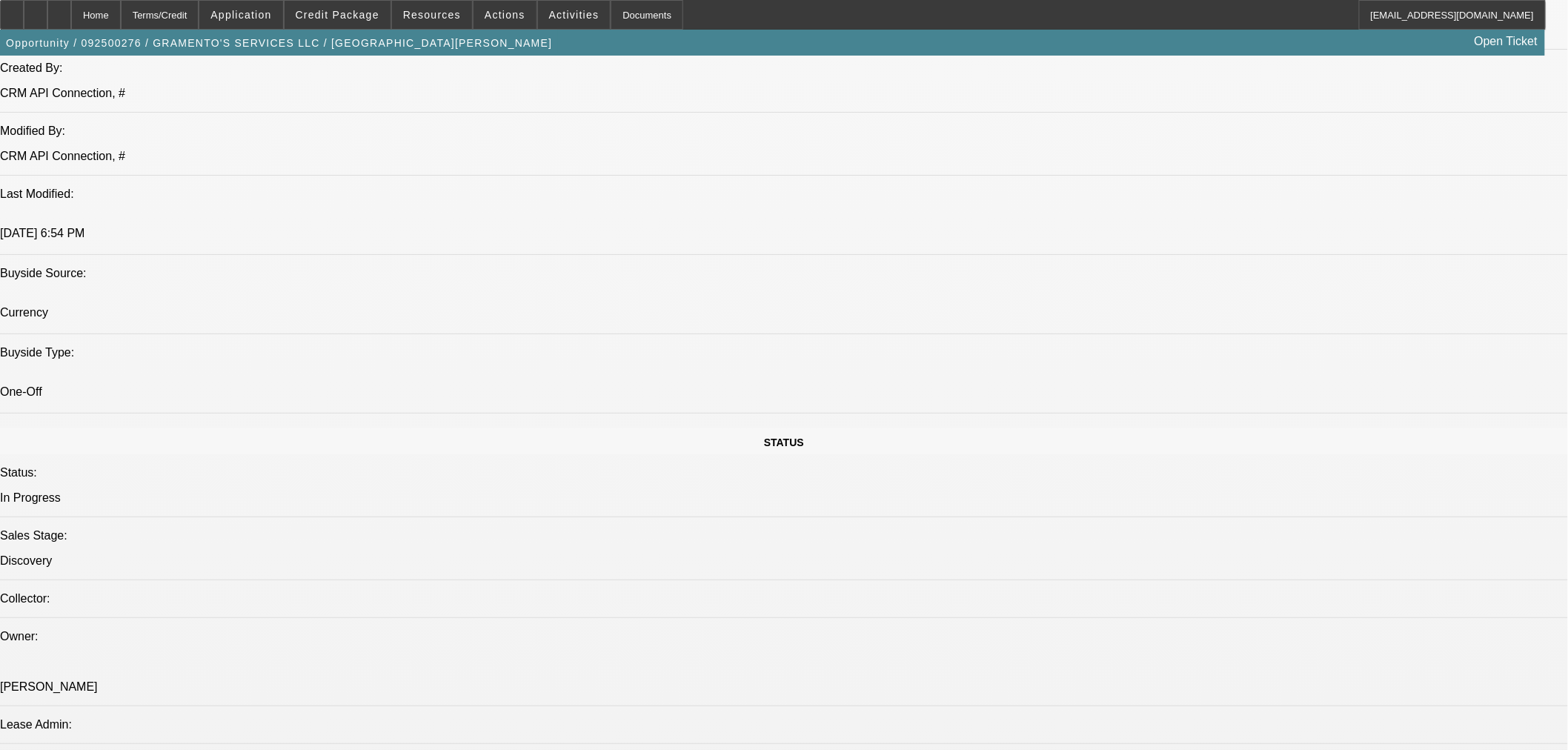
scroll to position [1234, 0]
